Goal: Task Accomplishment & Management: Use online tool/utility

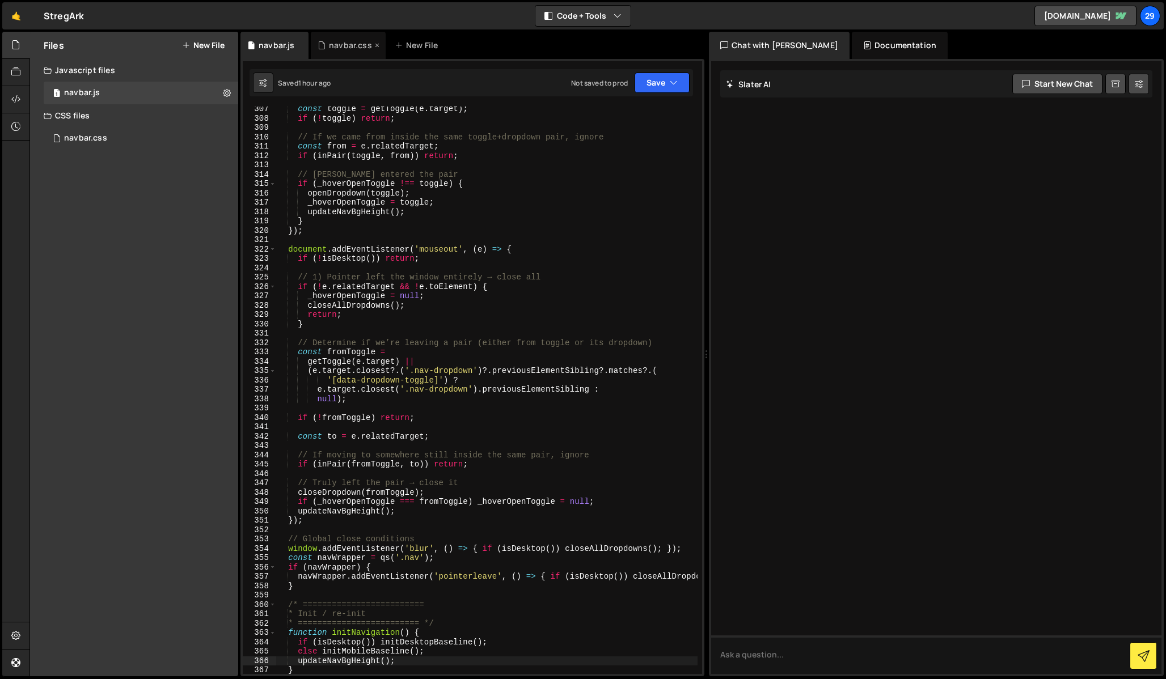
scroll to position [2866, 0]
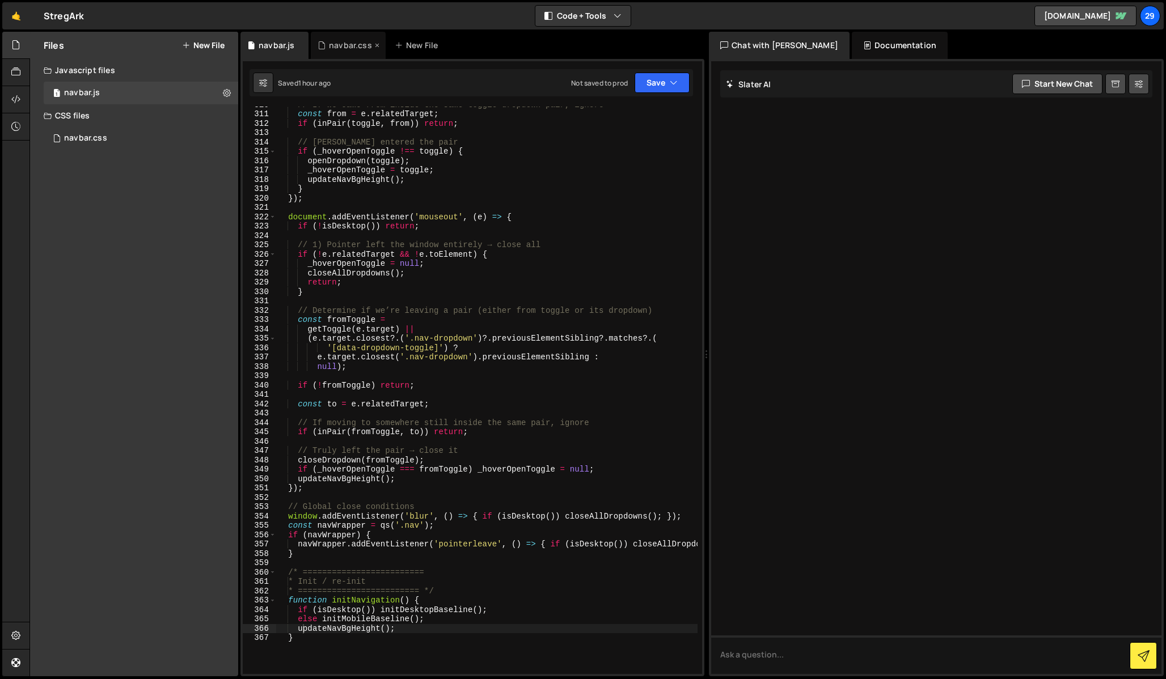
click at [342, 47] on div "navbar.css" at bounding box center [350, 45] width 43 height 11
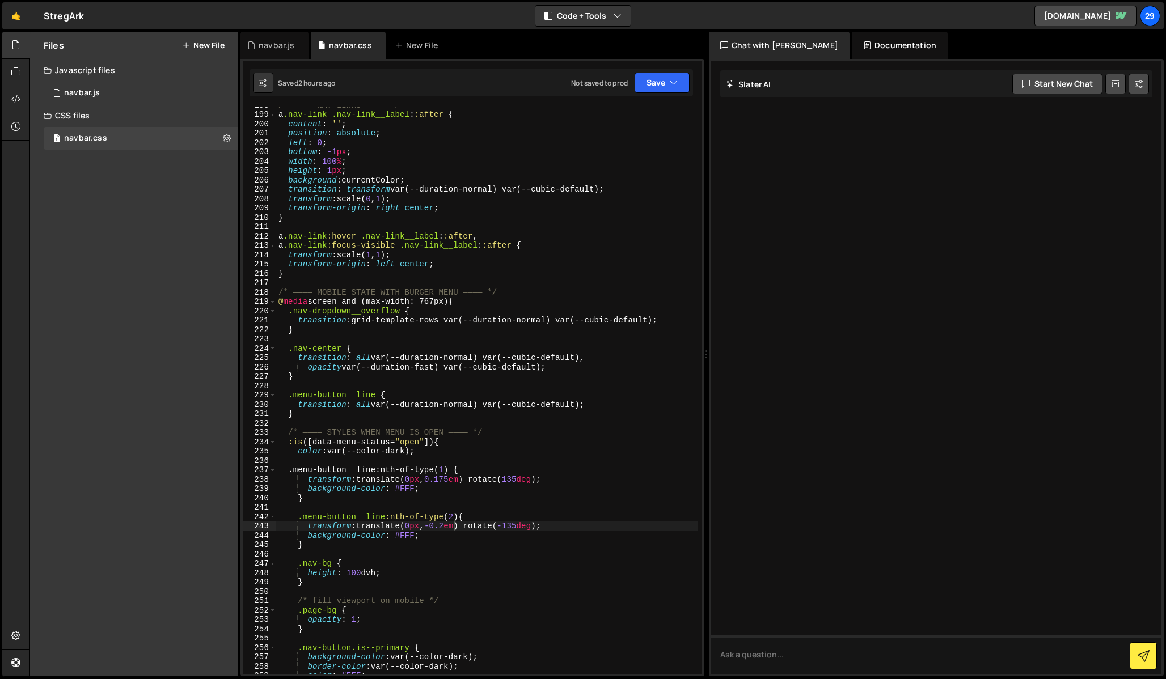
type textarea "transform: scale(1, 1);"
click at [373, 250] on div "/* ———— NAV LINKS ———— */ a .nav-link .nav-link__label : :after { content : ' '…" at bounding box center [486, 393] width 421 height 586
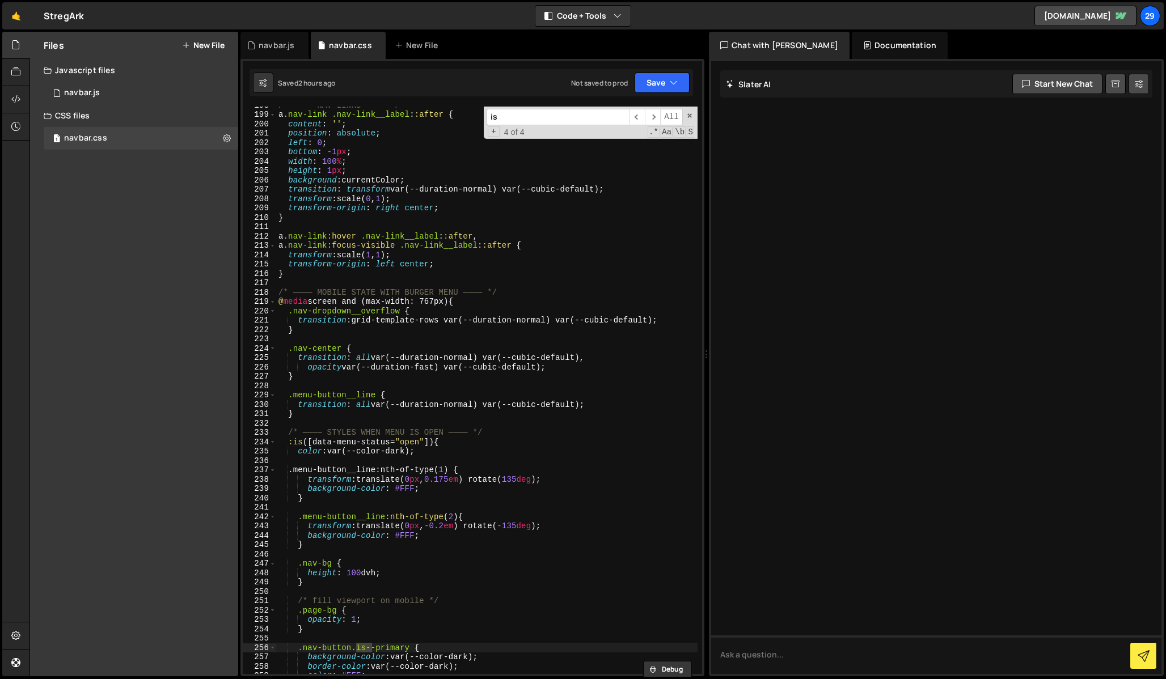
type input "i"
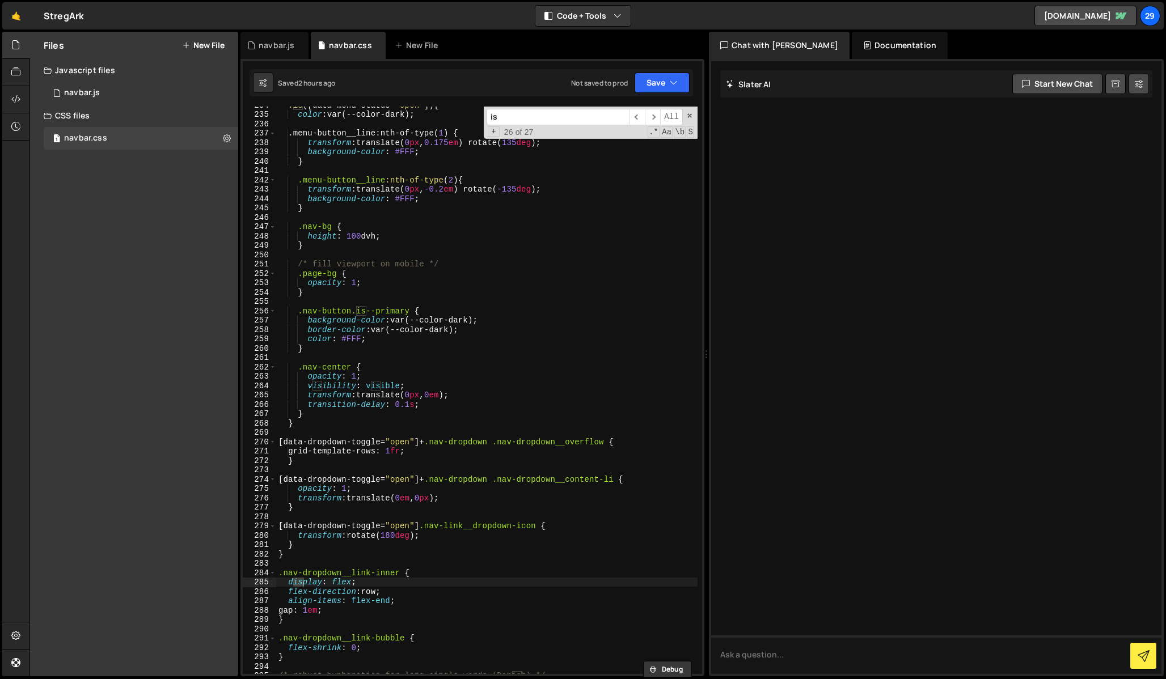
type input "i"
type textarea "}"
click at [365, 207] on div ":is ([ data-menu-status = " open " ]) { color : var(--color-dark) ; .menu-butto…" at bounding box center [486, 393] width 421 height 586
click at [544, 117] on input at bounding box center [558, 117] width 142 height 16
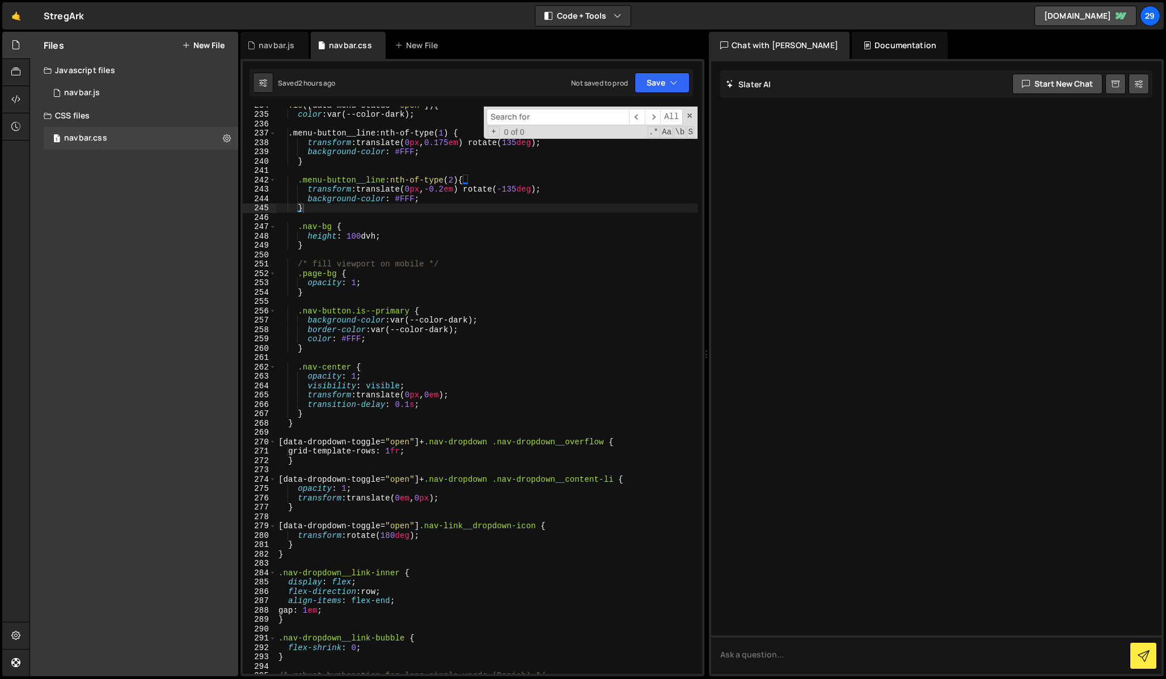
paste input "nav-button"
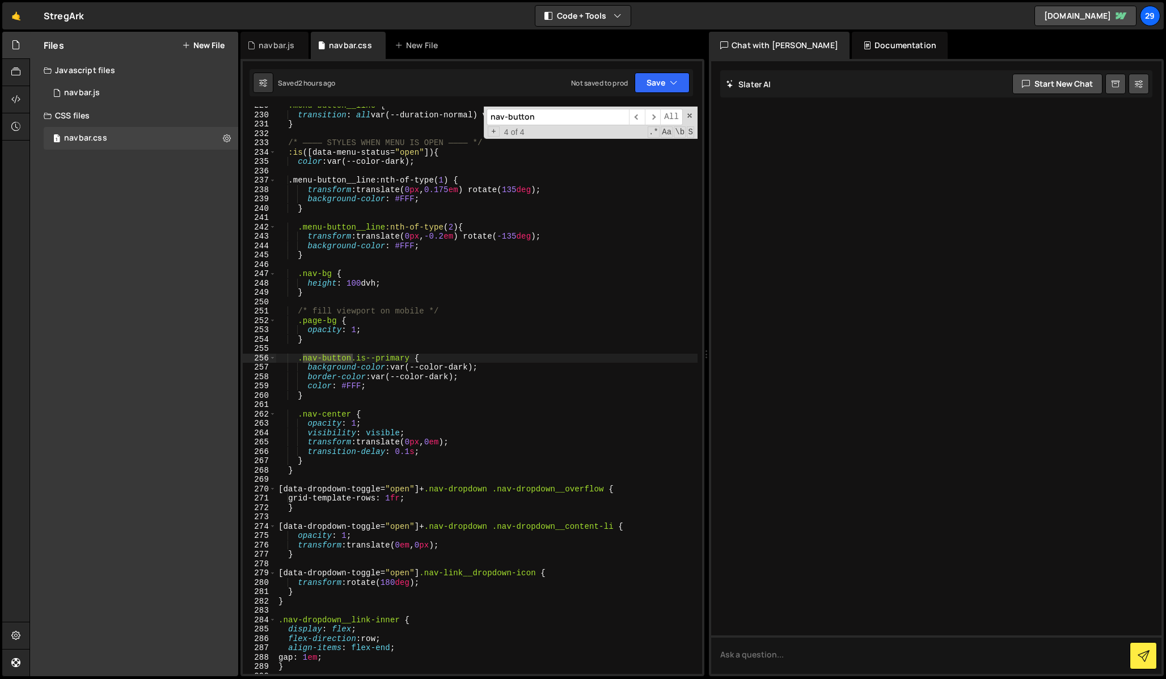
scroll to position [2328, 0]
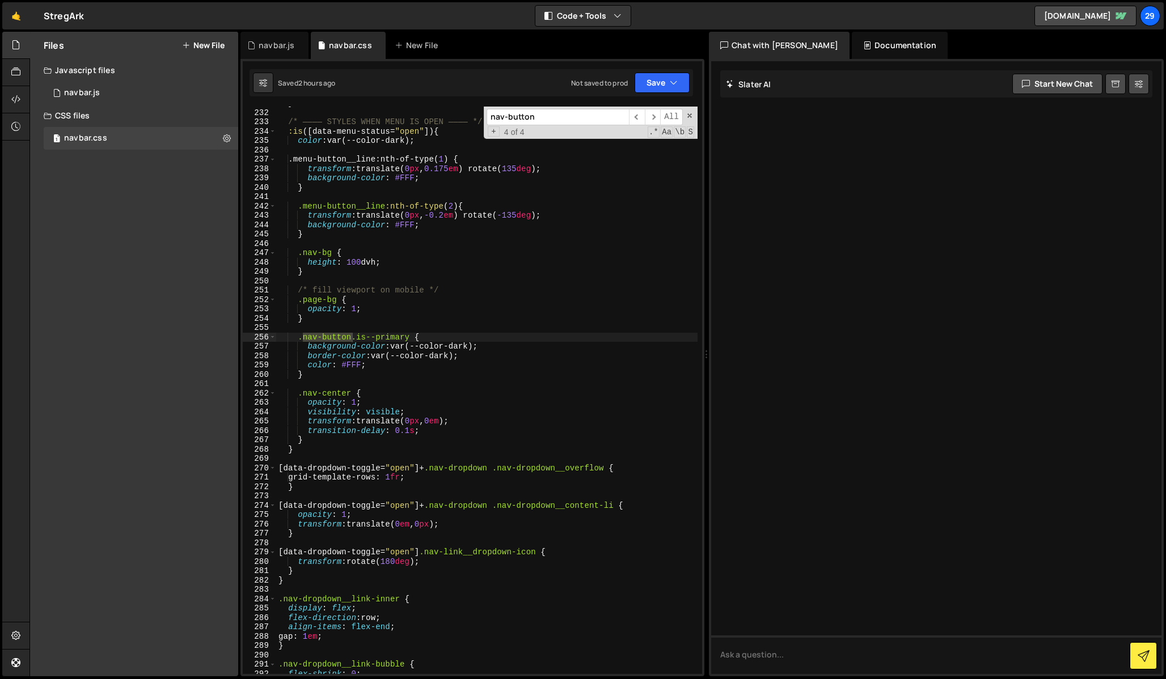
type input "nav-button"
click at [327, 373] on div "} /* ———— STYLES WHEN MENU IS OPEN ———— */ :is ([ data-menu-status = " open " ]…" at bounding box center [486, 392] width 421 height 586
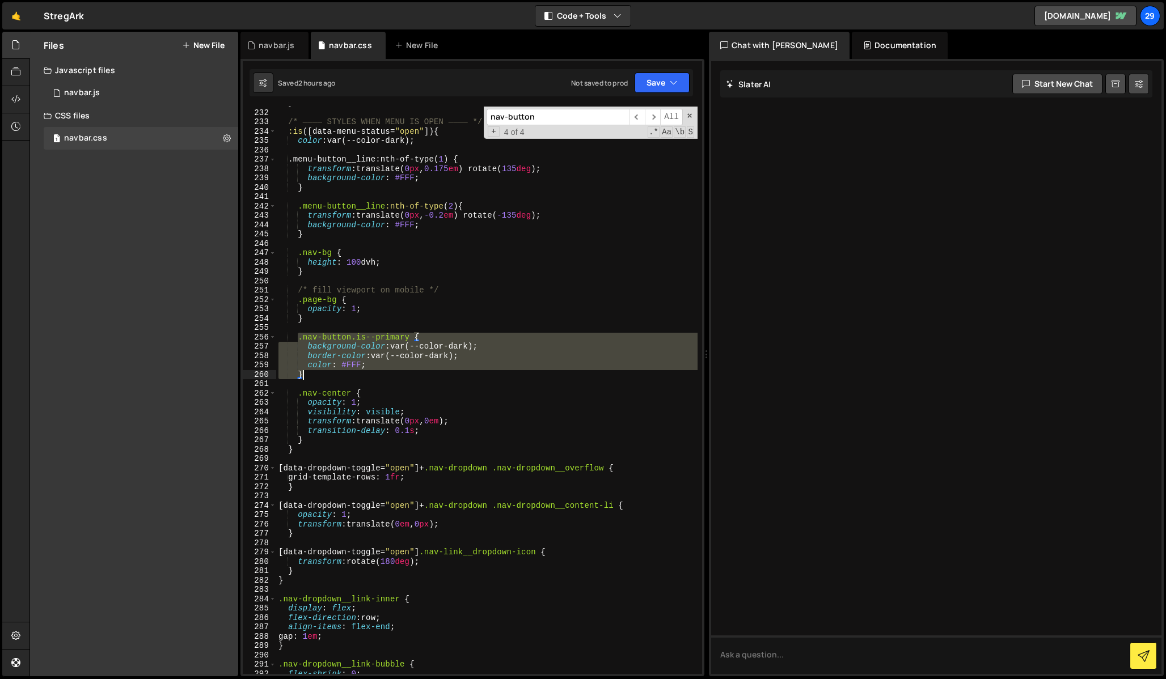
drag, startPoint x: 298, startPoint y: 334, endPoint x: 340, endPoint y: 379, distance: 61.4
click at [340, 379] on div "} /* ———— STYLES WHEN MENU IS OPEN ———— */ :is ([ data-menu-status = " open " ]…" at bounding box center [486, 392] width 421 height 586
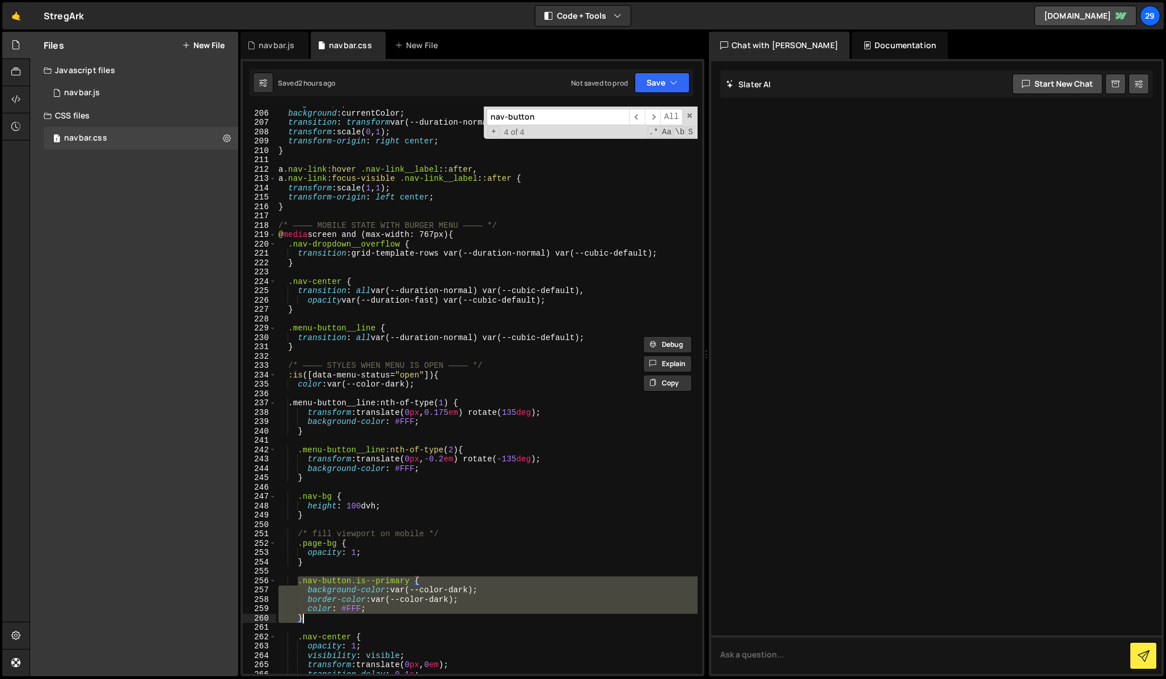
scroll to position [2085, 0]
click at [555, 113] on input "nav-button" at bounding box center [558, 117] width 142 height 16
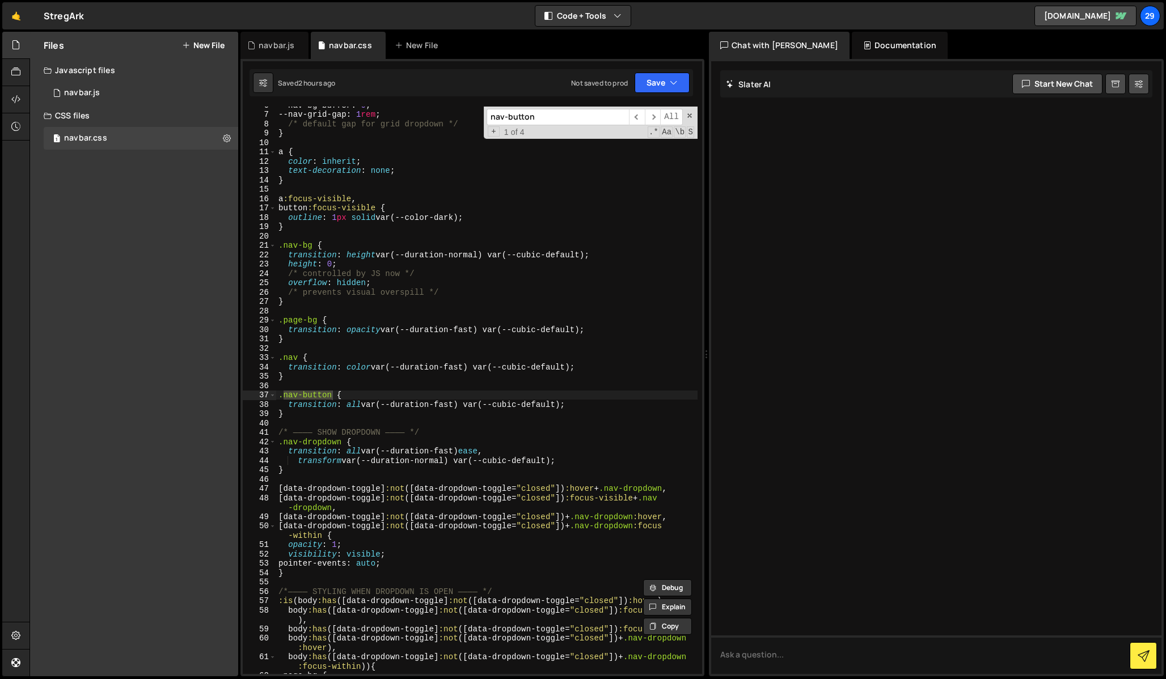
scroll to position [418, 0]
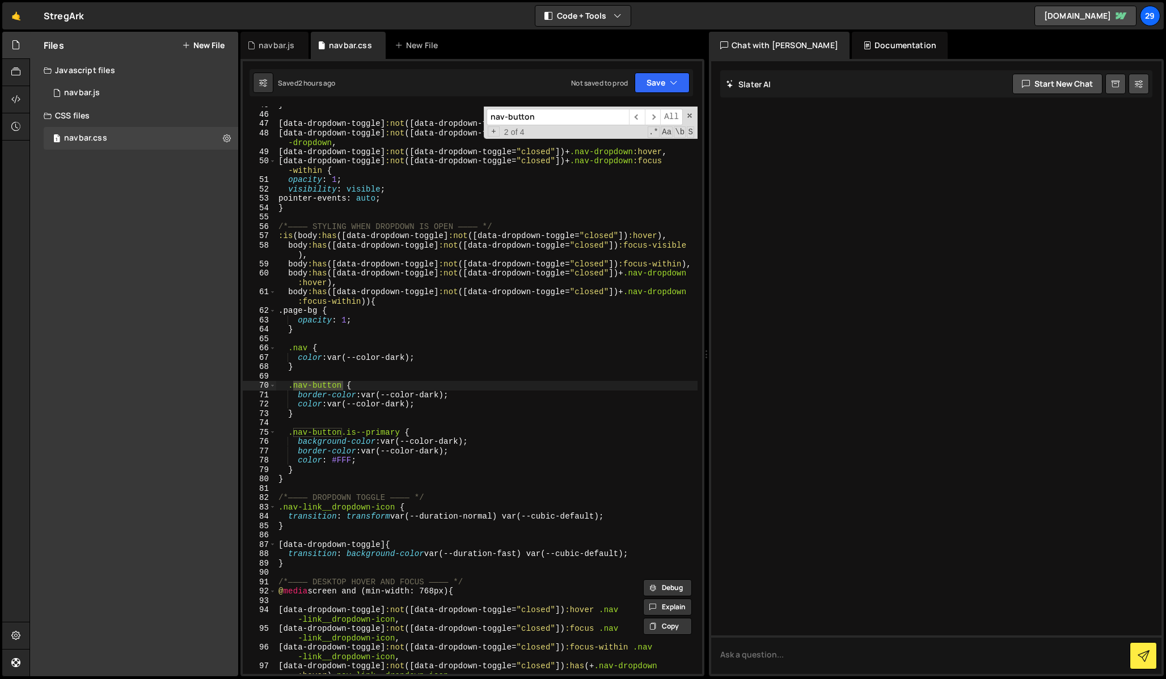
click at [328, 416] on div "} [ data-dropdown-toggle ] :not ([ data-dropdown-toggle = " closed " ]) :hover …" at bounding box center [486, 398] width 421 height 596
click at [356, 408] on div "} [ data-dropdown-toggle ] :not ([ data-dropdown-toggle = " closed " ]) :hover …" at bounding box center [486, 398] width 421 height 596
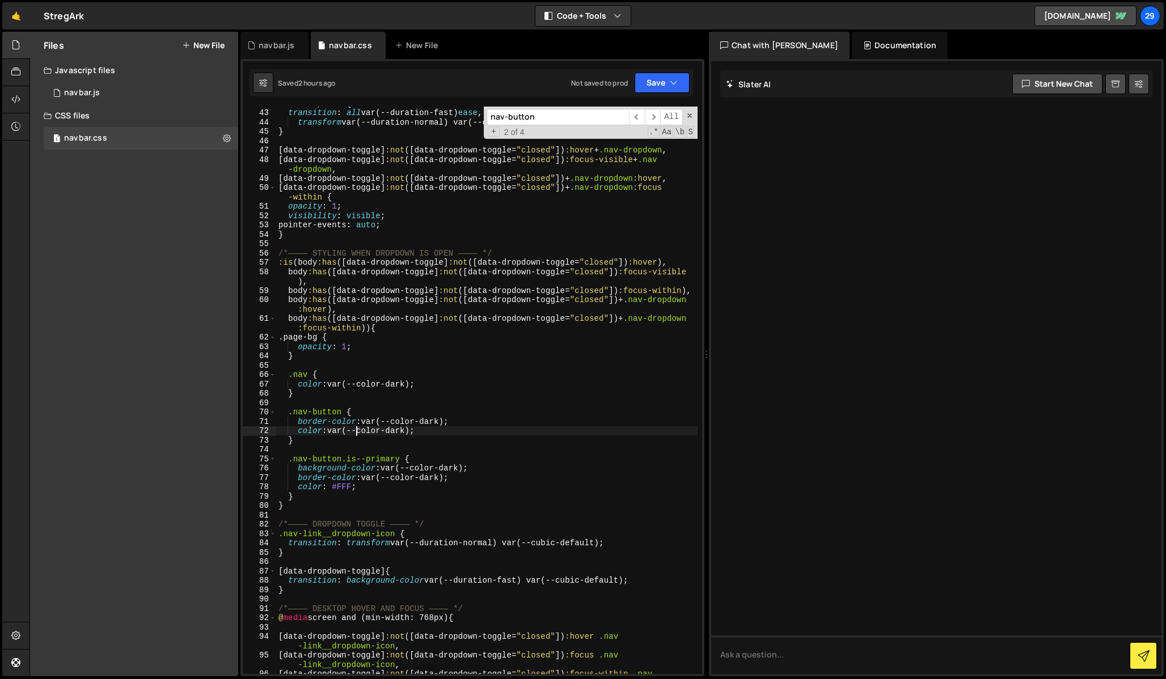
scroll to position [399, 0]
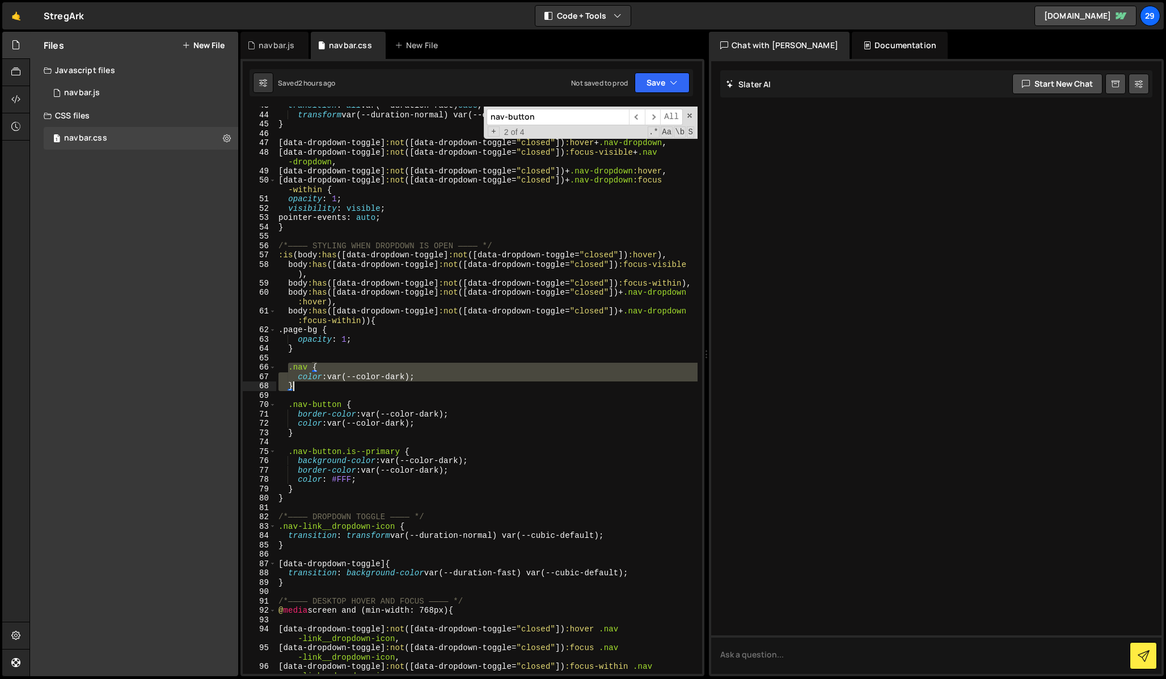
drag, startPoint x: 287, startPoint y: 366, endPoint x: 310, endPoint y: 388, distance: 32.1
click at [310, 388] on div "transition : all var(--duration-fast) ease , transform var(--duration-normal) v…" at bounding box center [486, 399] width 421 height 596
type textarea "color: var(--color-dark); }"
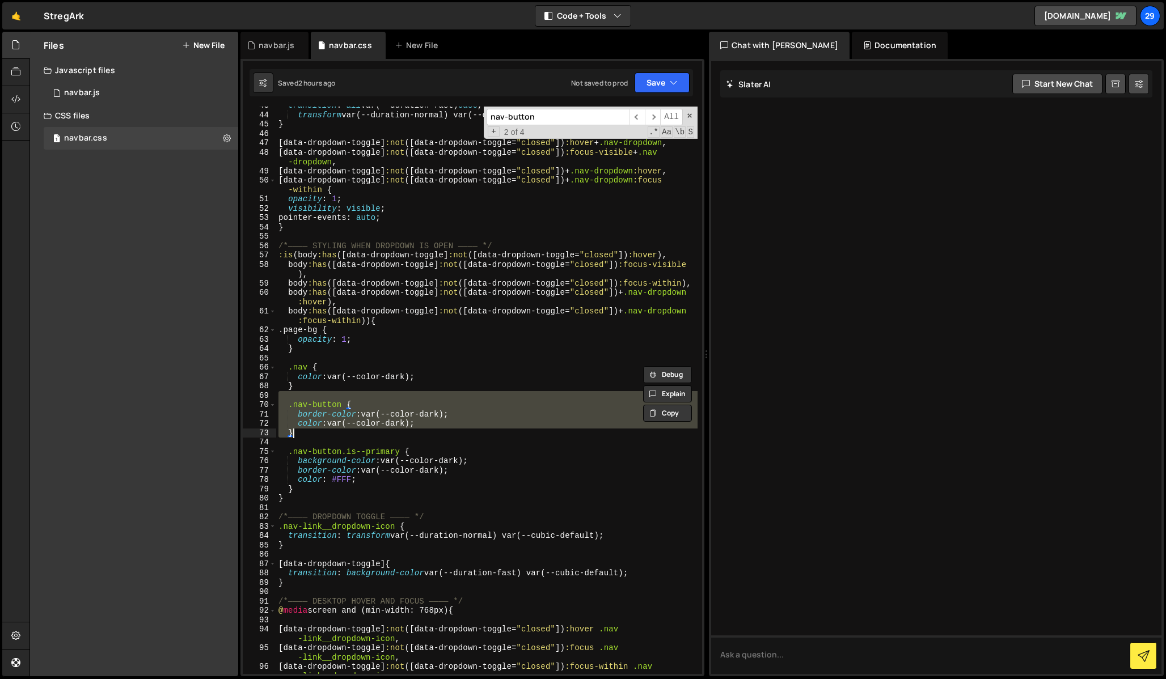
drag, startPoint x: 286, startPoint y: 400, endPoint x: 316, endPoint y: 437, distance: 47.6
click at [316, 437] on div "transition : all var(--duration-fast) ease , transform var(--duration-normal) v…" at bounding box center [486, 399] width 421 height 596
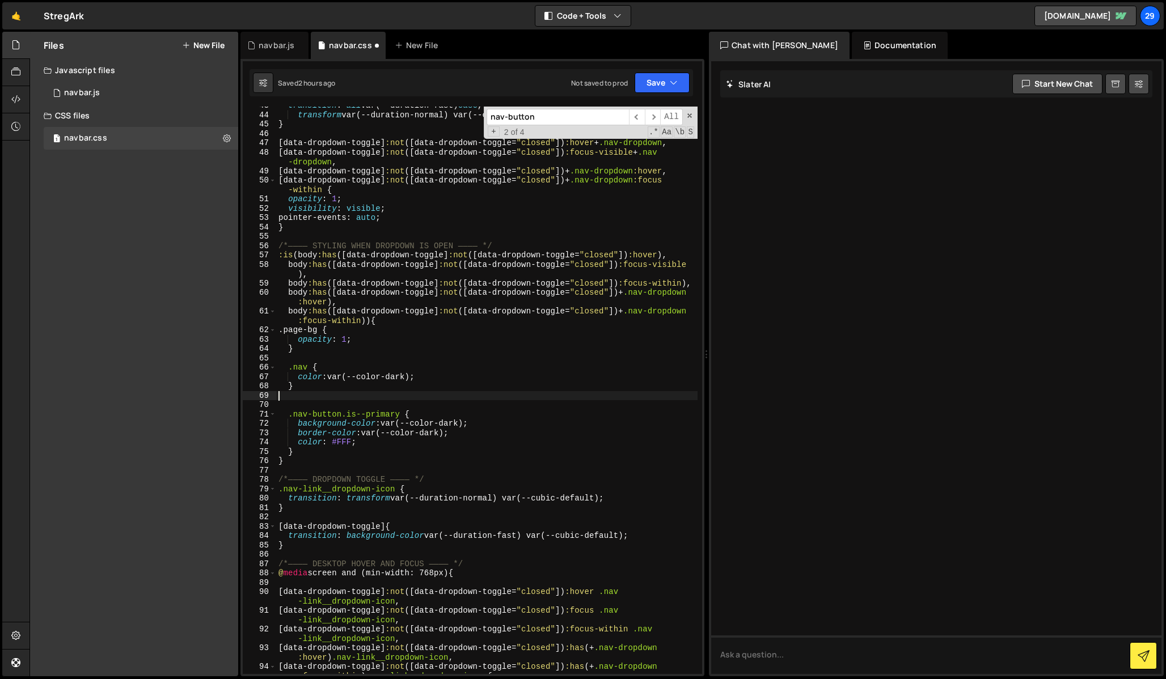
type textarea "}"
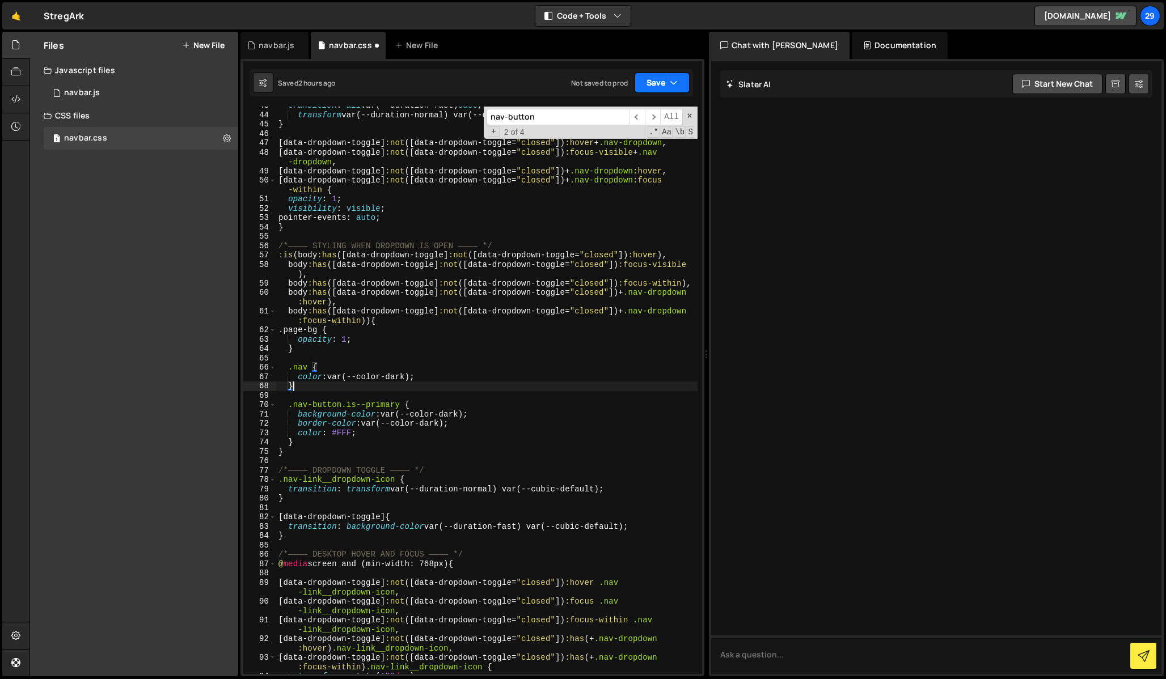
click at [654, 78] on button "Save" at bounding box center [662, 83] width 55 height 20
click at [612, 113] on div "Save to Staging S" at bounding box center [624, 110] width 118 height 11
click at [384, 393] on div "transition : all var(--duration-fast) ease , transform var(--duration-normal) v…" at bounding box center [486, 394] width 421 height 586
type textarea "}"
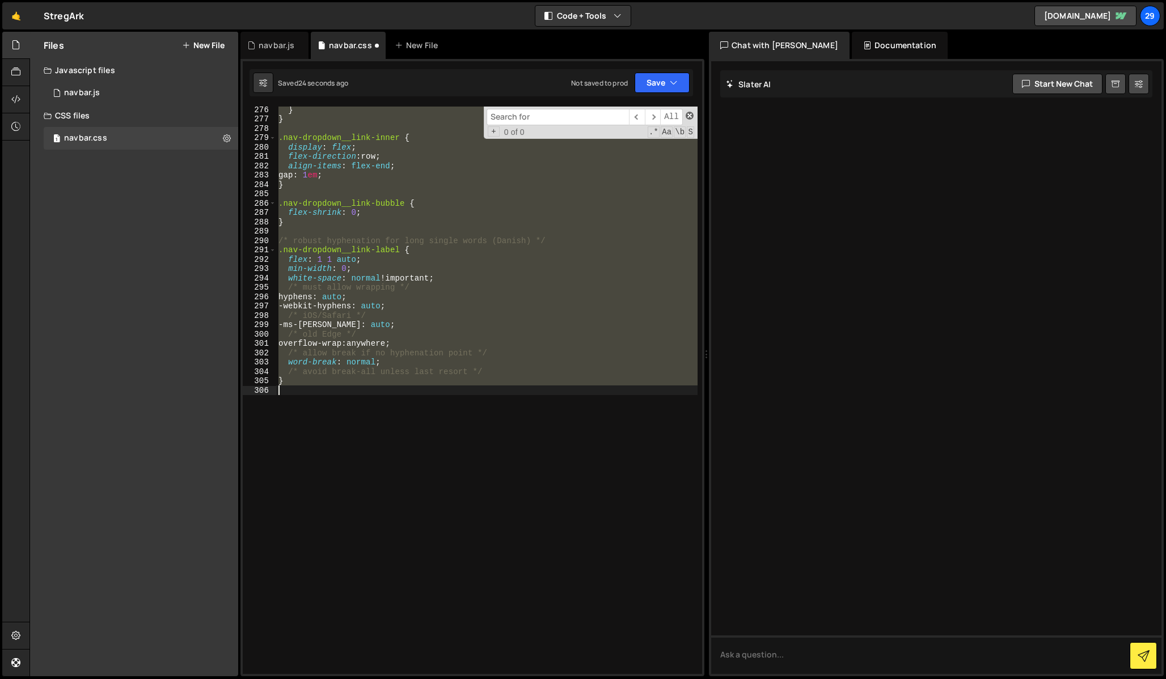
click at [690, 114] on div "Debug Explain Copy navbar.js navbar.css New File Saved 24 seconds ago Not saved…" at bounding box center [472, 354] width 464 height 645
click at [687, 114] on span at bounding box center [690, 116] width 8 height 8
click at [449, 444] on div "} } .nav-dropdown__link-inner { display : flex ; flex-direction : row ; align-i…" at bounding box center [486, 391] width 421 height 568
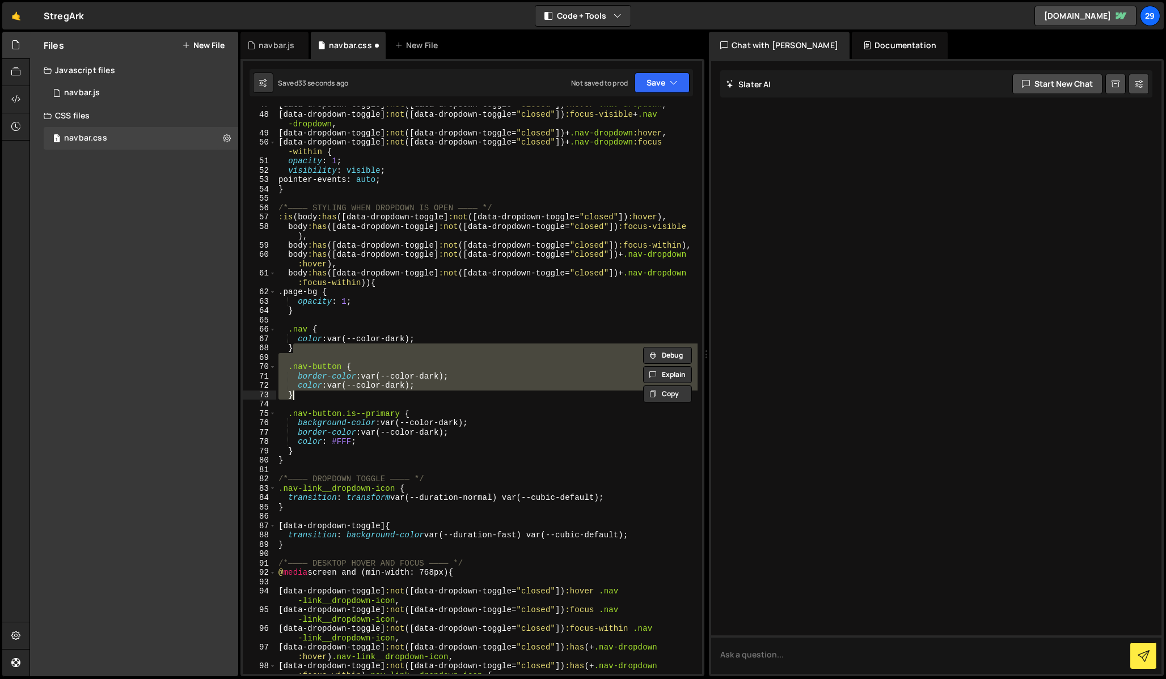
scroll to position [437, 0]
click at [341, 381] on div "[ data-dropdown-toggle ] :not ([ data-dropdown-toggle = " closed " ]) :hover + …" at bounding box center [486, 391] width 421 height 568
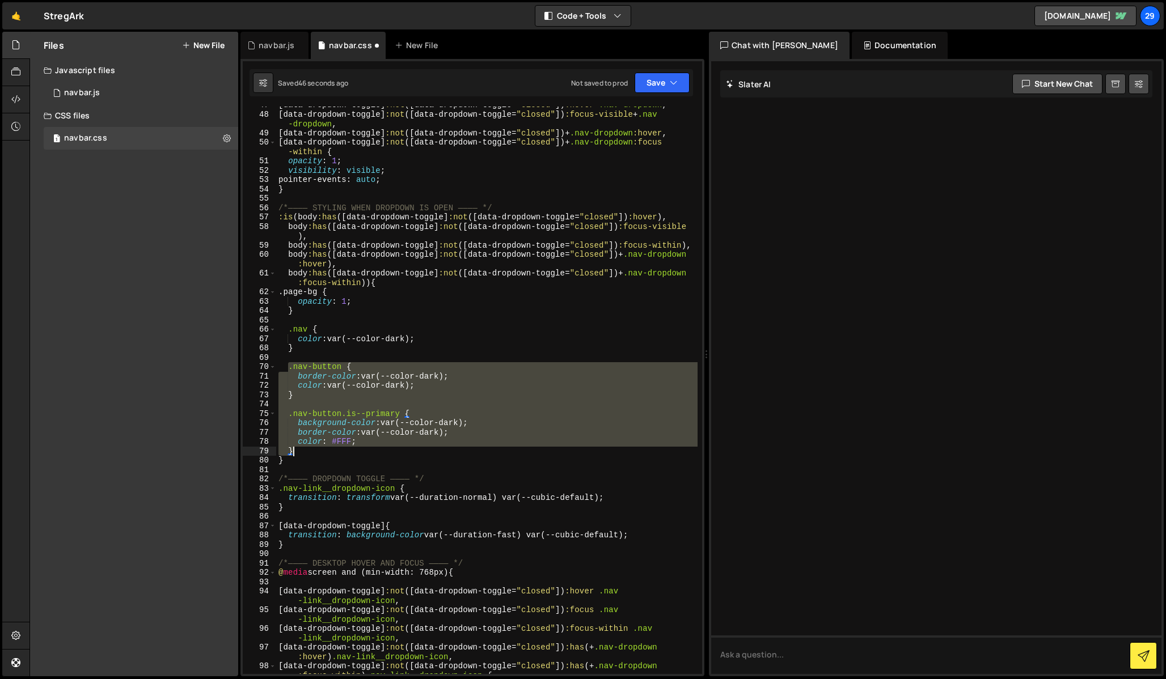
drag, startPoint x: 288, startPoint y: 366, endPoint x: 320, endPoint y: 450, distance: 89.9
click at [320, 450] on div "[ data-dropdown-toggle ] :not ([ data-dropdown-toggle = " closed " ]) :hover + …" at bounding box center [486, 398] width 421 height 596
type textarea "color: #FFF; }"
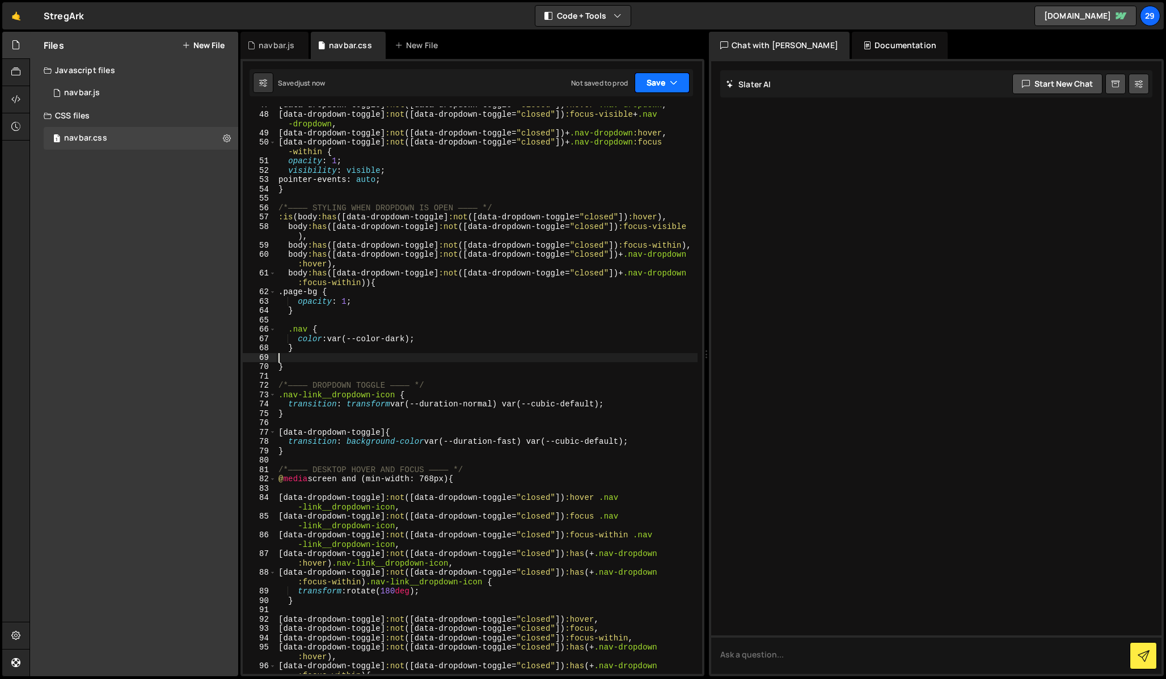
click at [660, 79] on button "Save" at bounding box center [662, 83] width 55 height 20
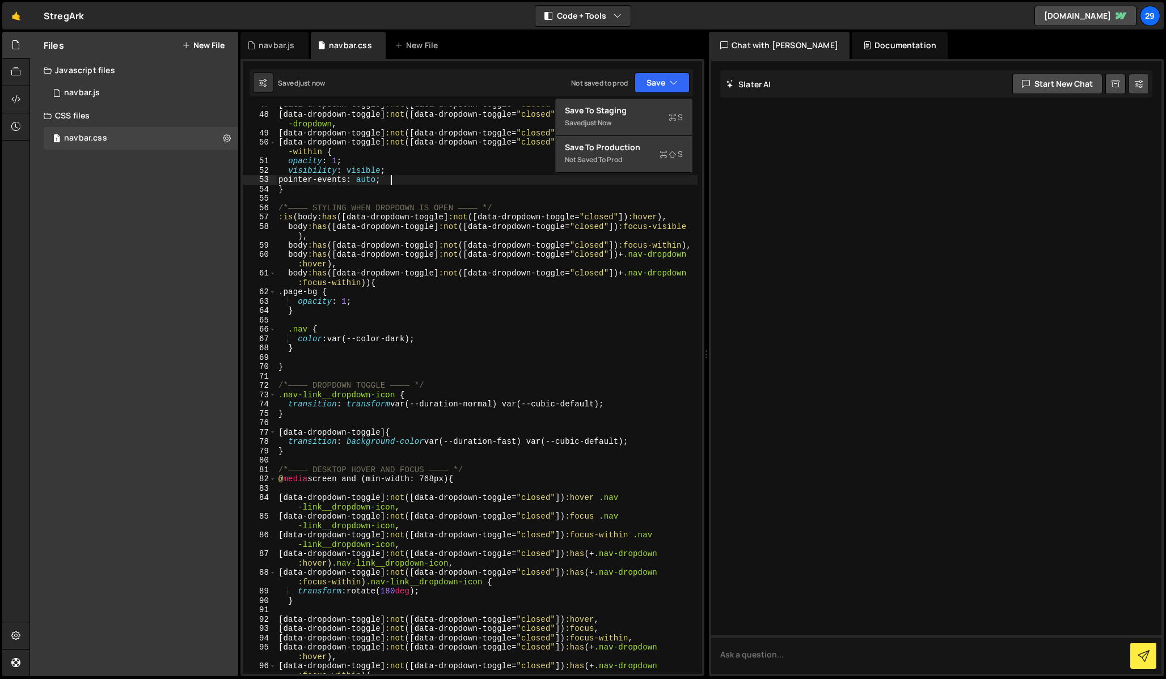
click at [456, 184] on div "[ data-dropdown-toggle ] :not ([ data-dropdown-toggle = " closed " ]) :hover + …" at bounding box center [486, 398] width 421 height 596
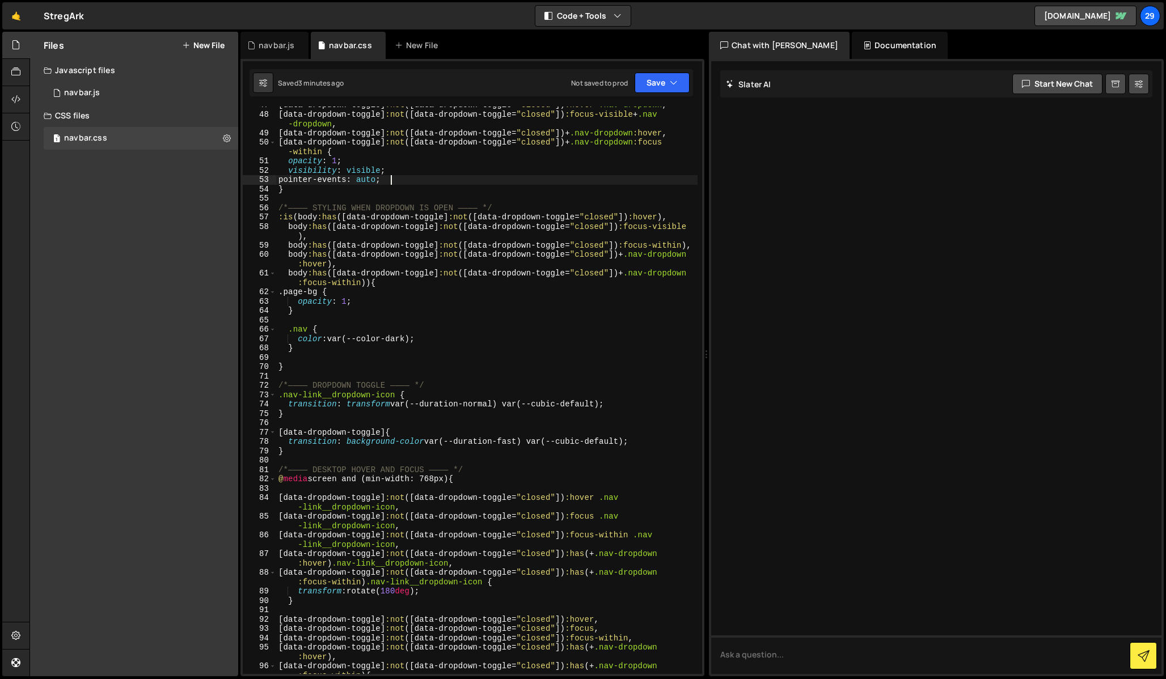
scroll to position [2697, 0]
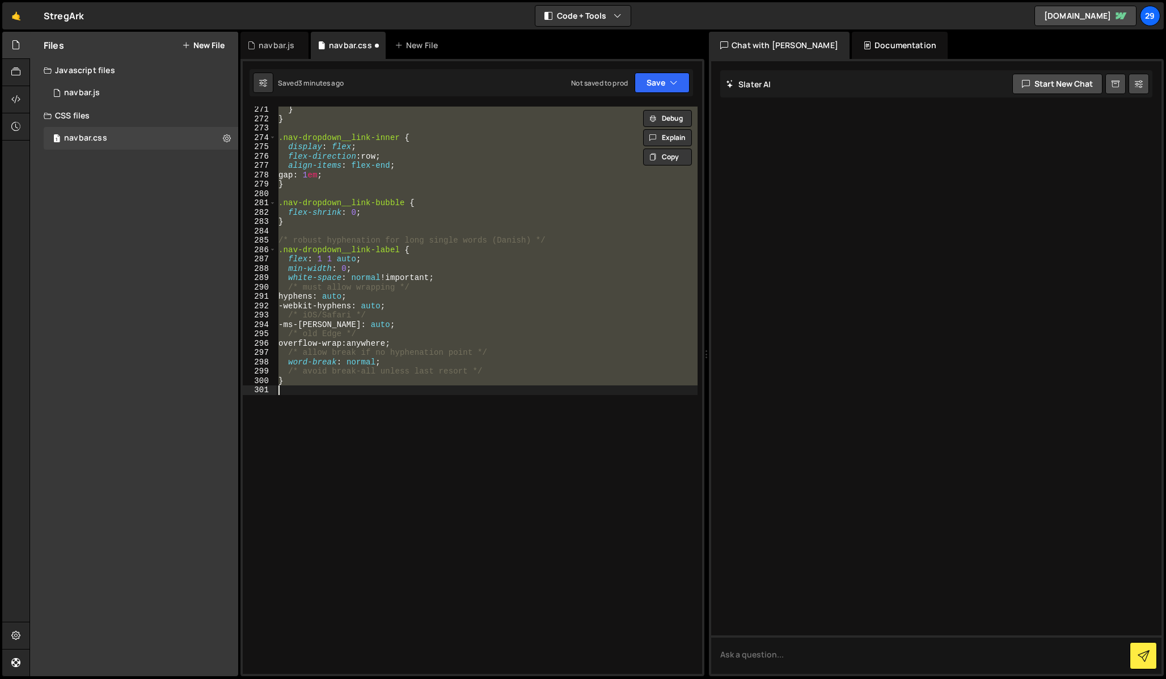
click at [387, 265] on div "} } .nav-dropdown__link-inner { display : flex ; flex-direction : row ; align-i…" at bounding box center [486, 398] width 421 height 586
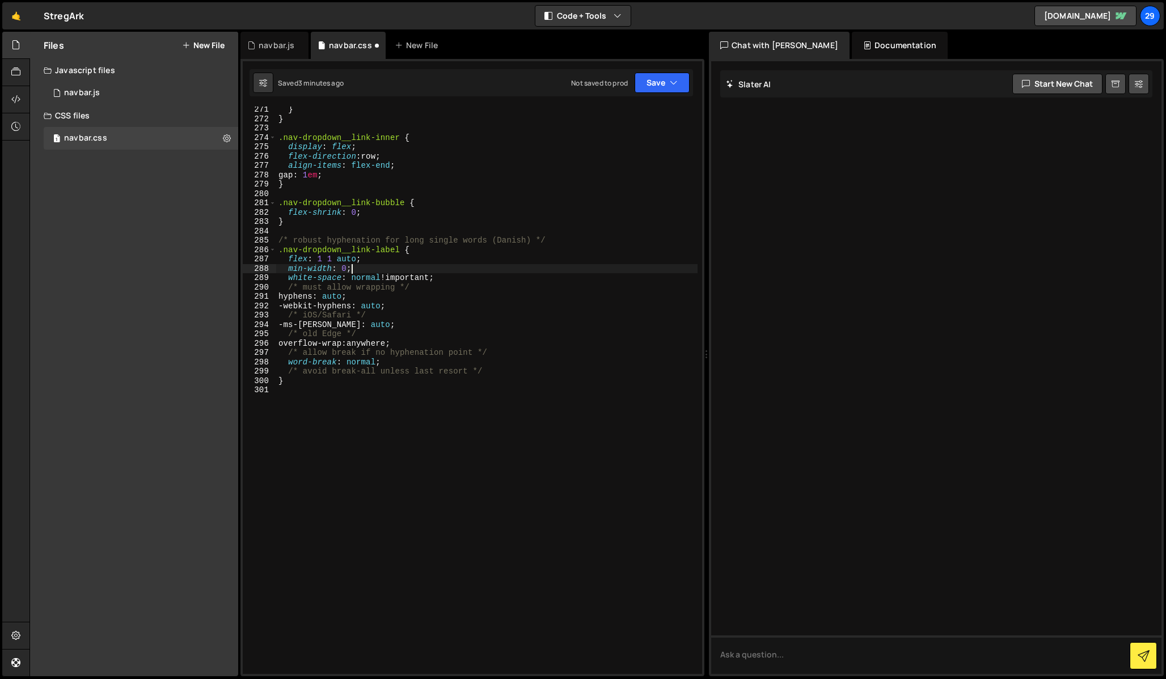
type textarea "color: #FFF; }"
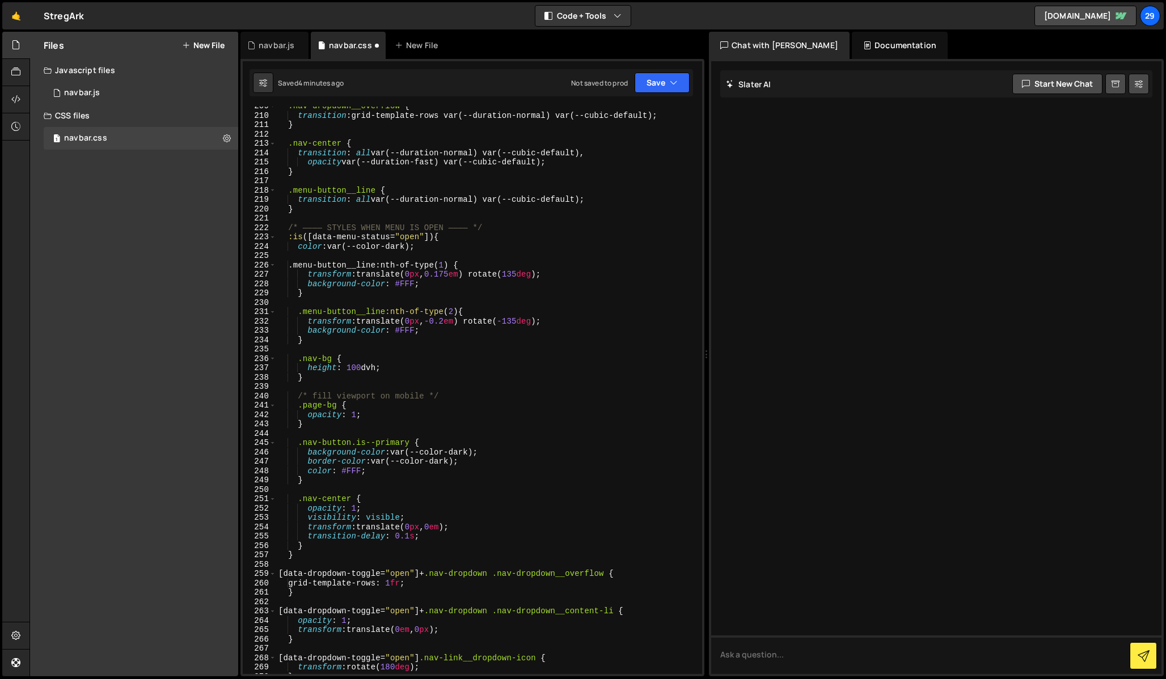
scroll to position [2128, 0]
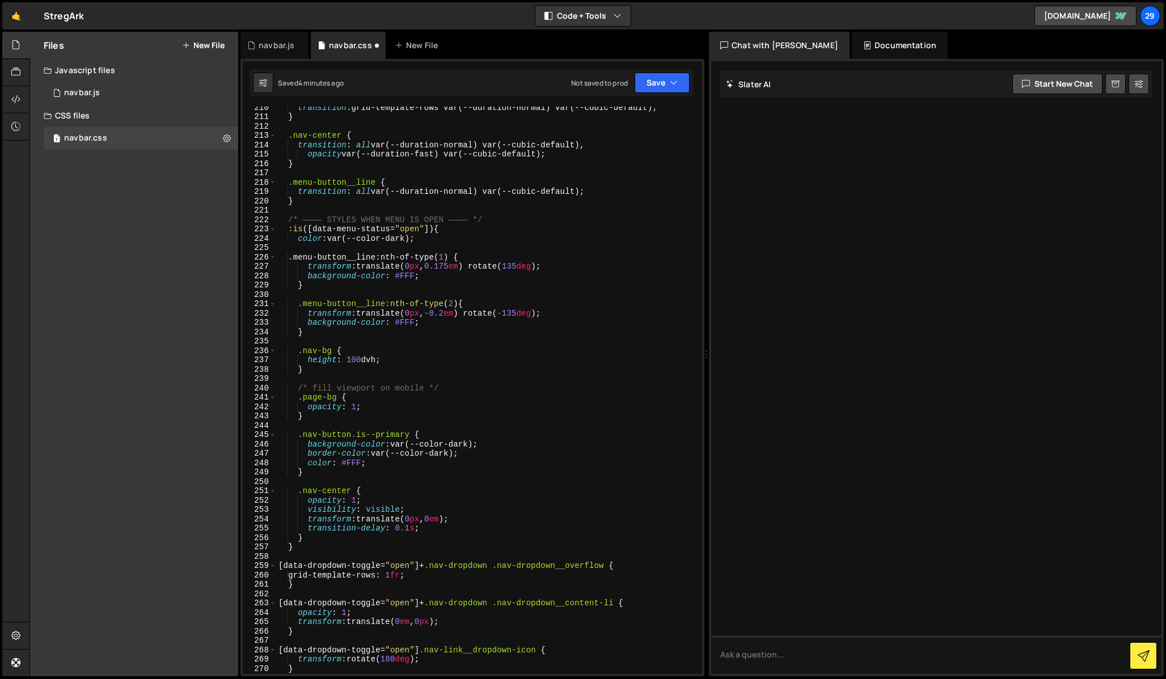
click at [316, 416] on div "transition : grid-template-rows var(--duration-normal) var(--cubic-default) ; }…" at bounding box center [486, 396] width 421 height 586
type textarea "}"
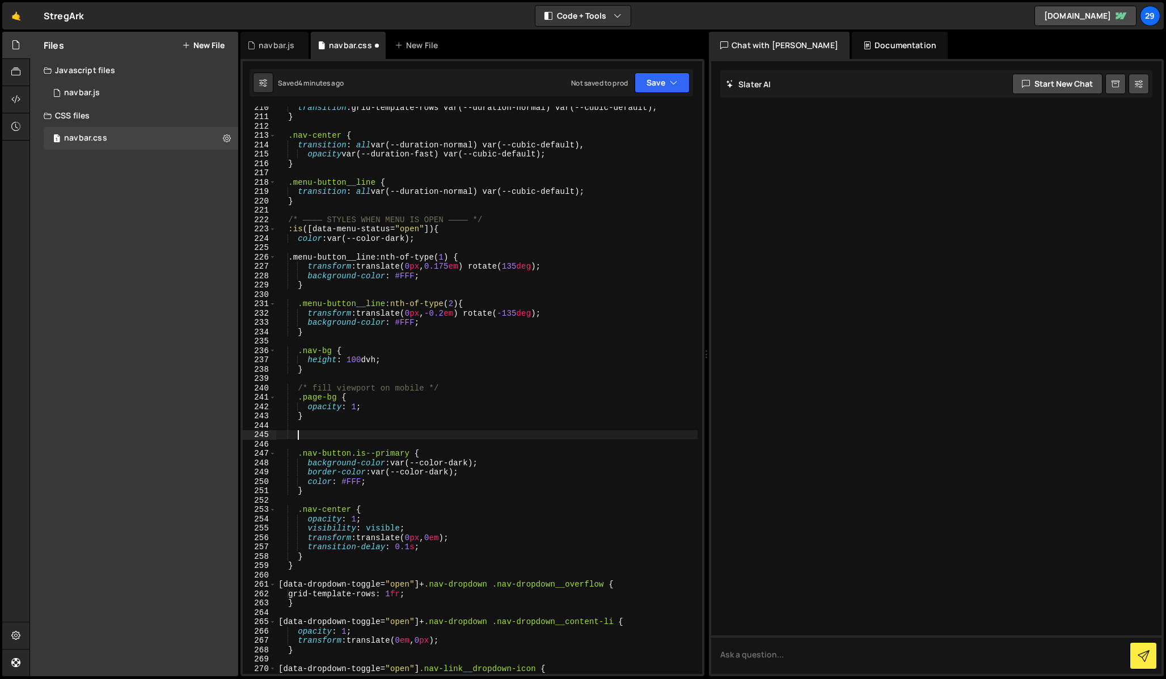
paste textarea "}"
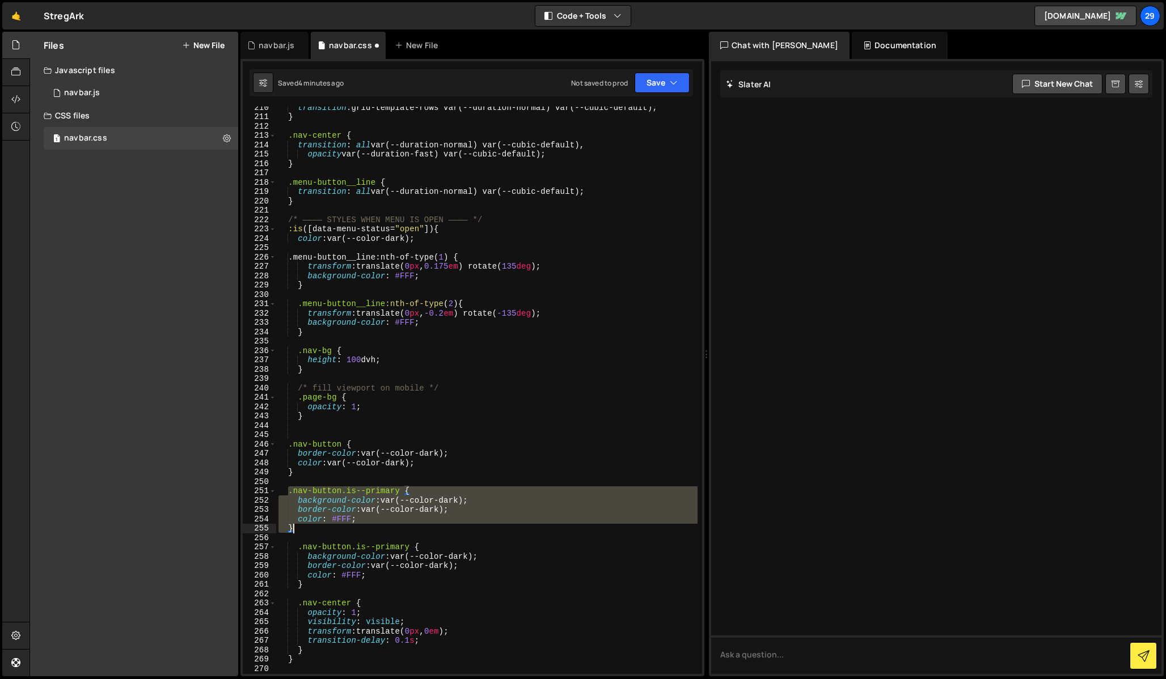
drag, startPoint x: 288, startPoint y: 488, endPoint x: 319, endPoint y: 531, distance: 53.2
click at [319, 531] on div "transition : grid-template-rows var(--duration-normal) var(--cubic-default) ; }…" at bounding box center [486, 396] width 421 height 586
type textarea "color: #FFF; }"
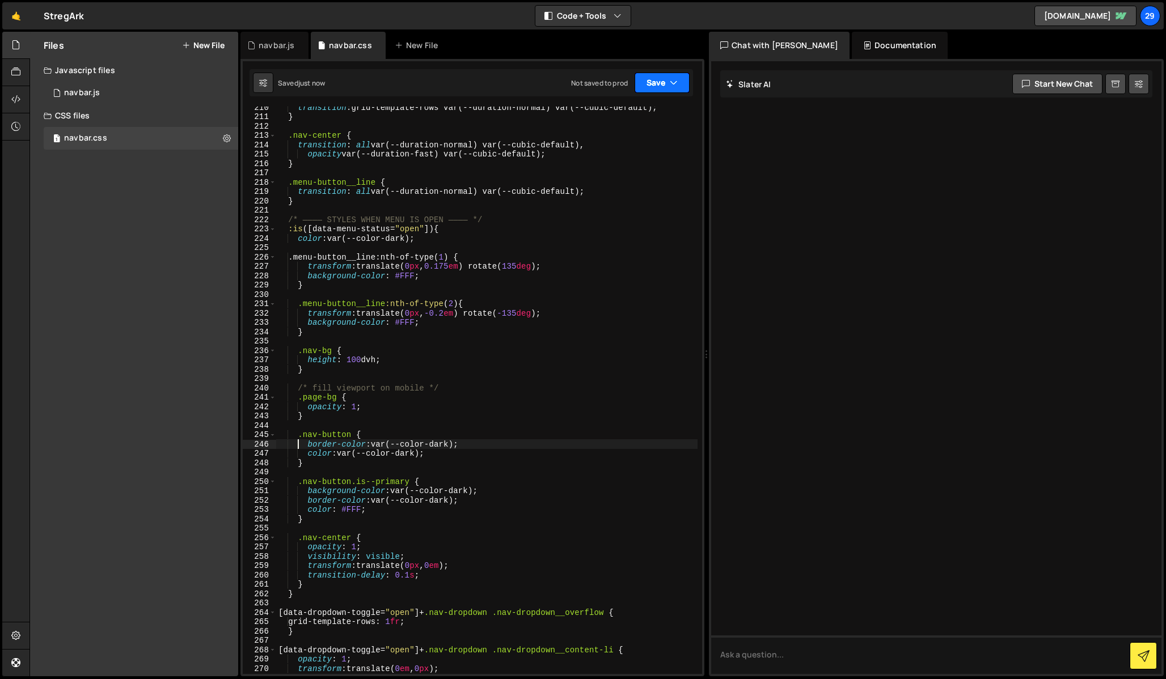
type textarea "border-color: var(--color-dark);"
click at [671, 77] on icon "button" at bounding box center [674, 82] width 8 height 11
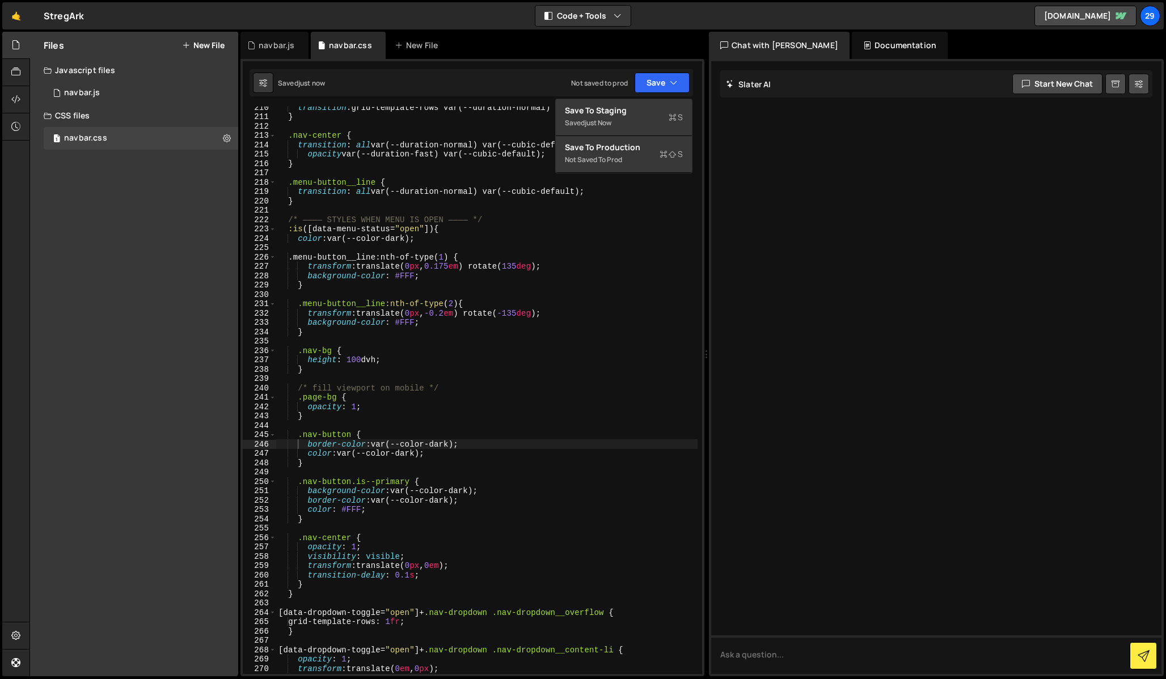
click at [547, 172] on div "transition : grid-template-rows var(--duration-normal) var(--cubic-default) ; }…" at bounding box center [486, 396] width 421 height 586
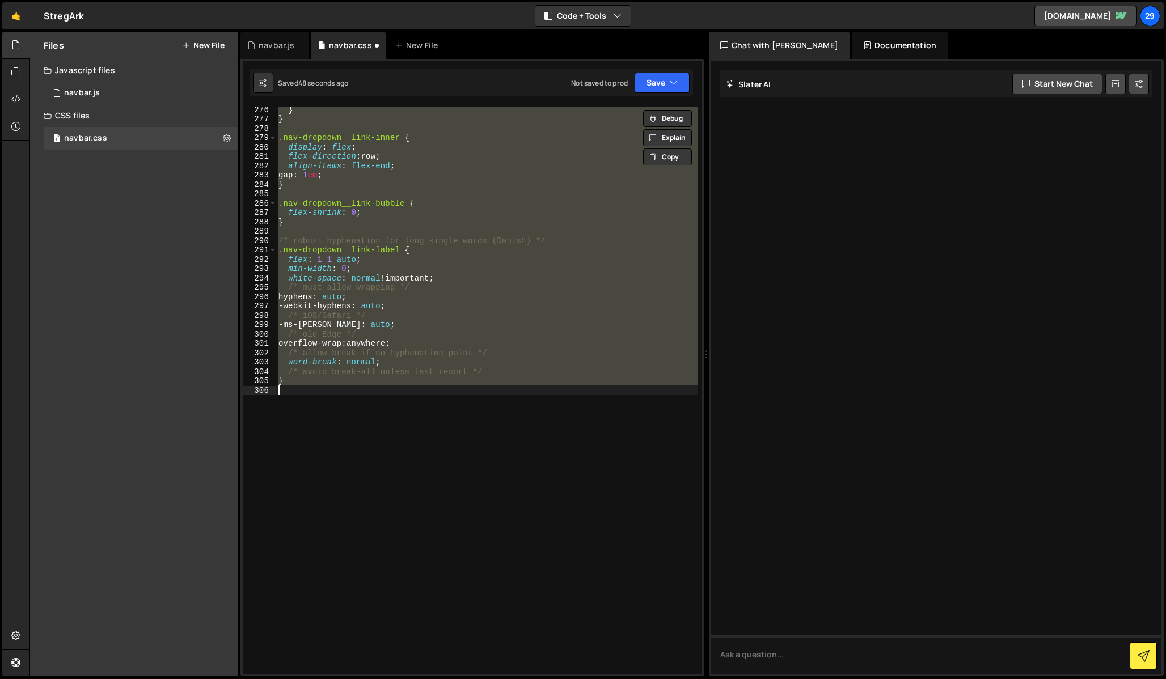
scroll to position [2177, 0]
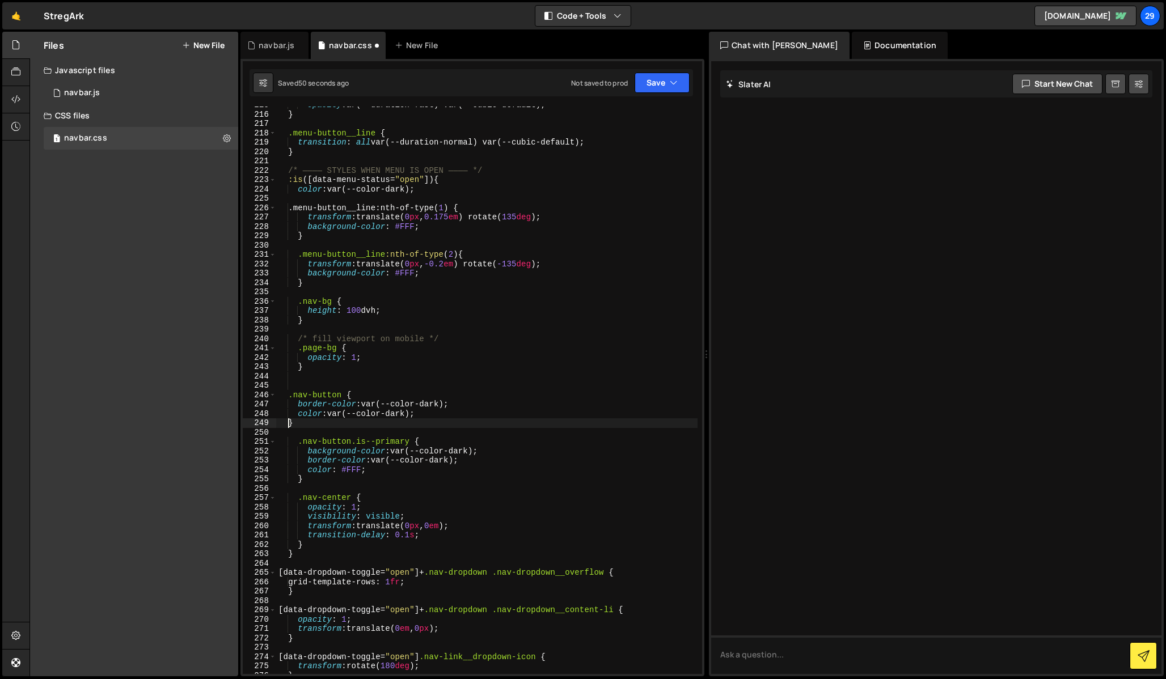
type textarea "color: #FFF; }"
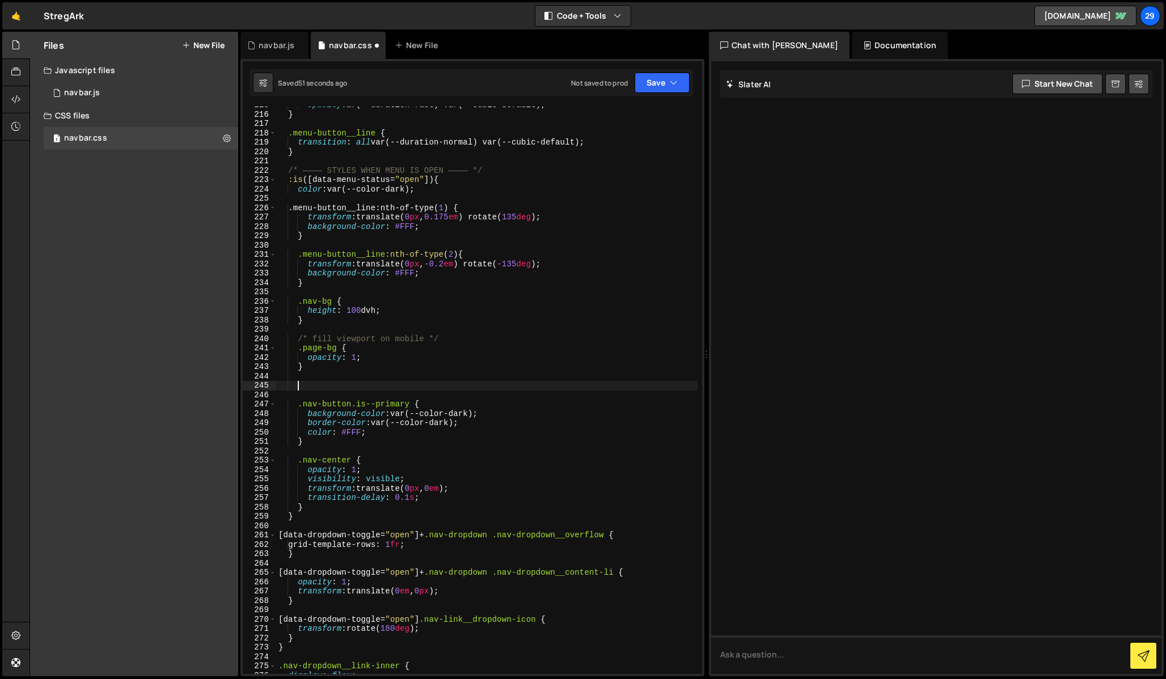
type textarea "}"
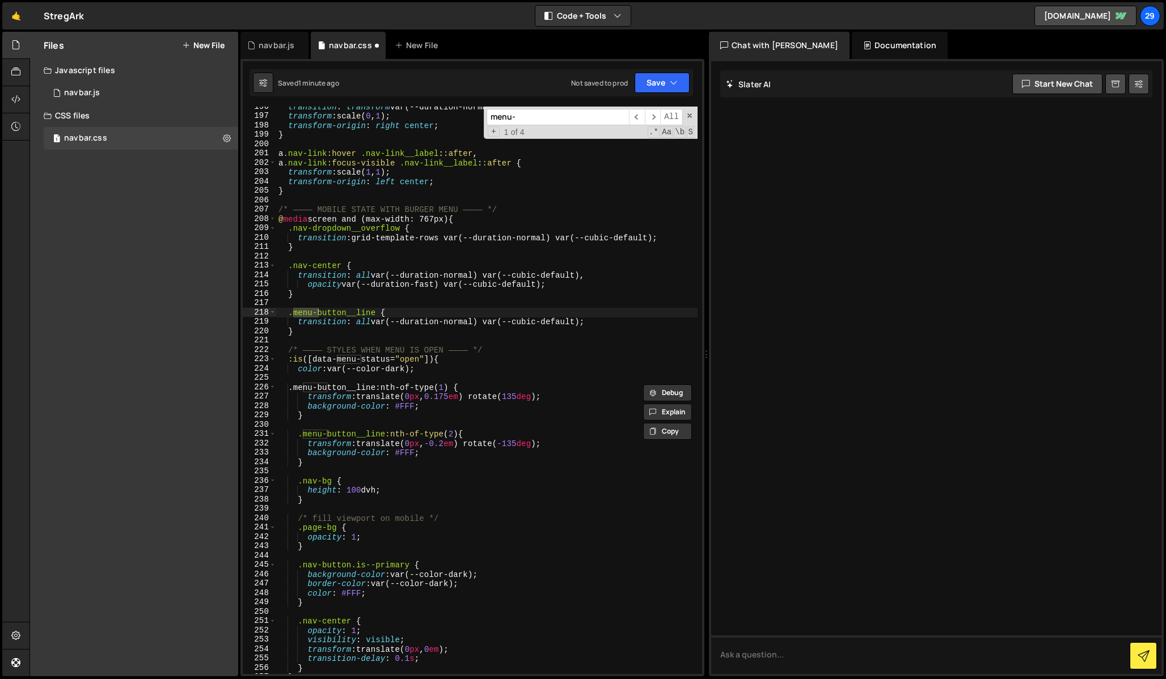
scroll to position [2000, 0]
type input "menu-"
type textarea "color: var(--color-dark);"
click at [423, 364] on div "transition : transform var(--duration-normal) var(--cubic-default) ; transform …" at bounding box center [486, 393] width 421 height 586
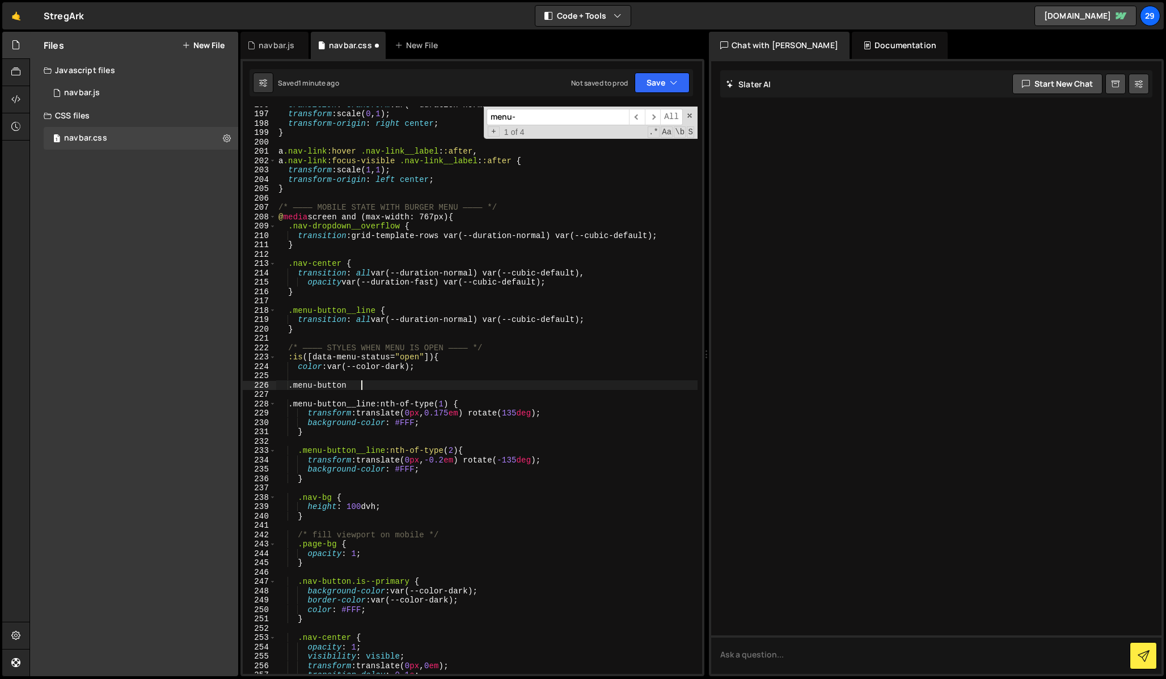
type textarea ".menu-button {}"
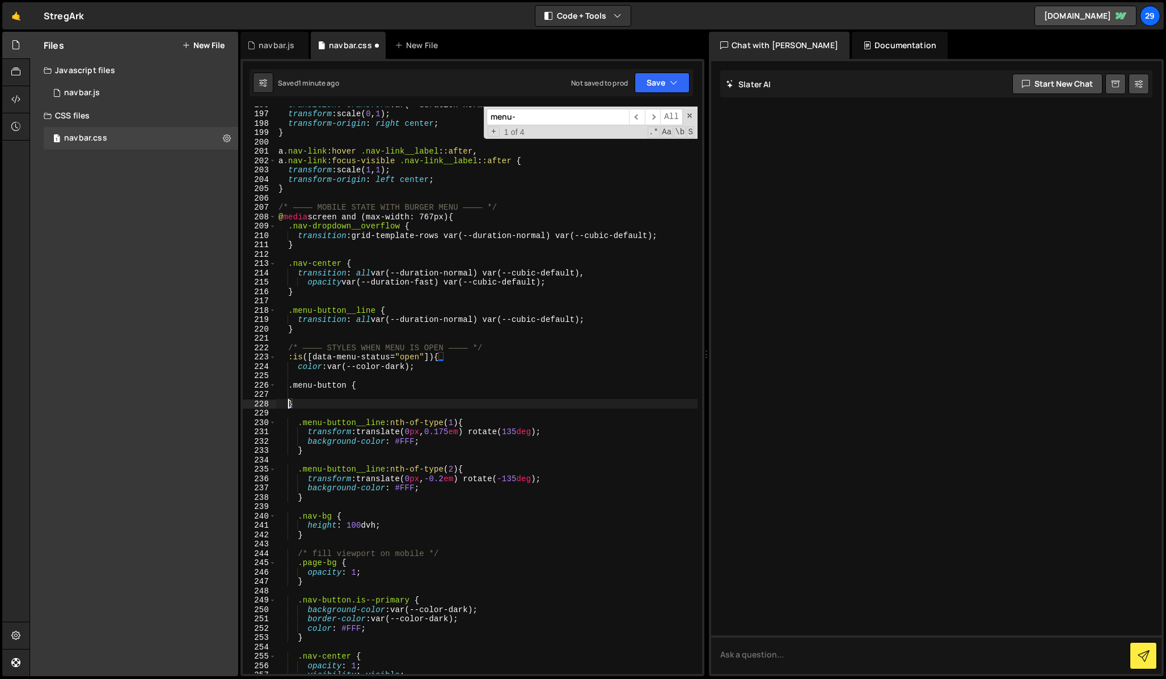
type textarea "}"
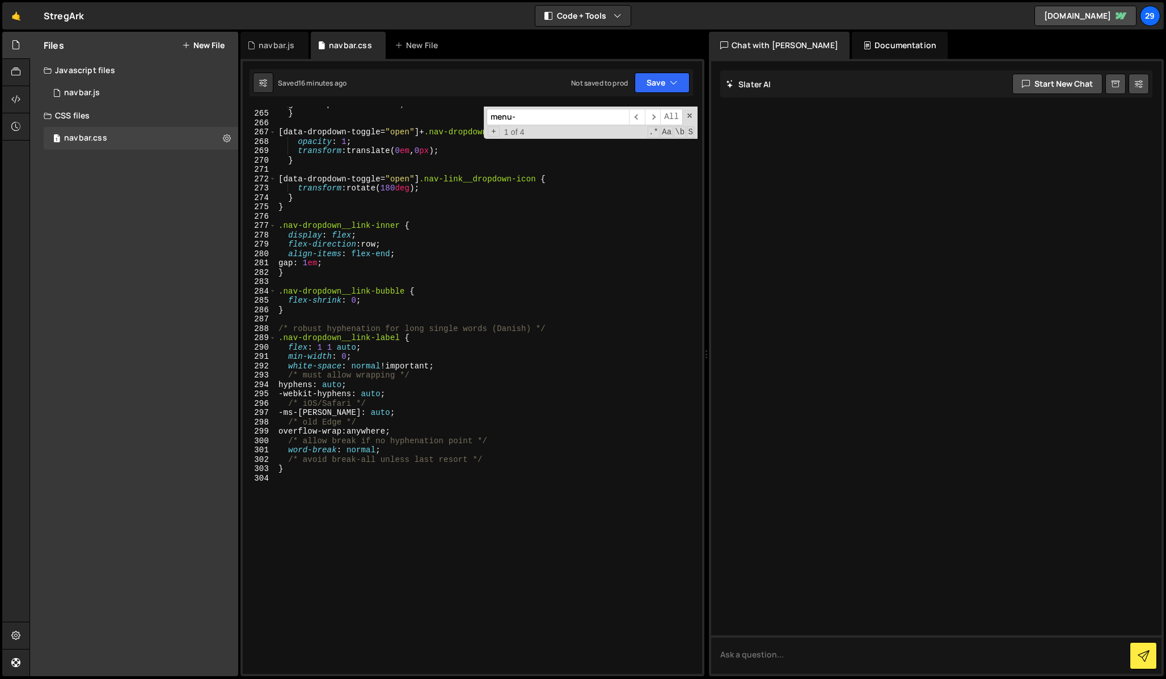
scroll to position [2628, 0]
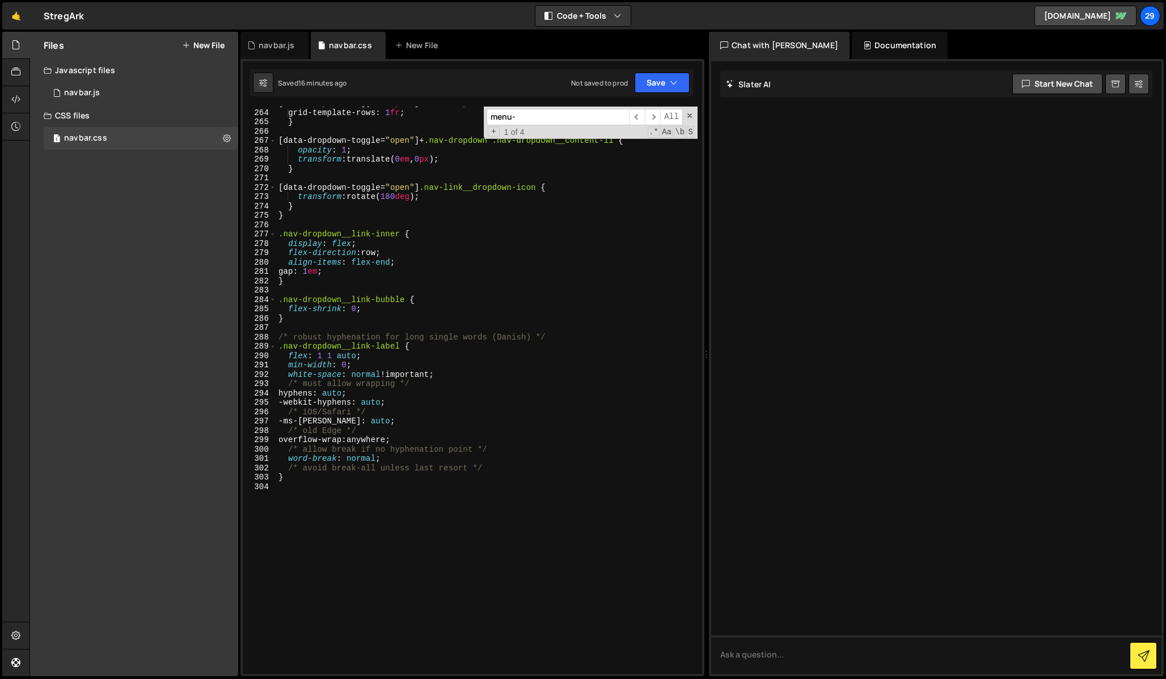
click at [395, 260] on div "[ data-dropdown-toggle = " open " ]+ .nav-dropdown .nav-dropdown__overflow { gr…" at bounding box center [486, 392] width 421 height 586
type textarea "align-items: flex-end;"
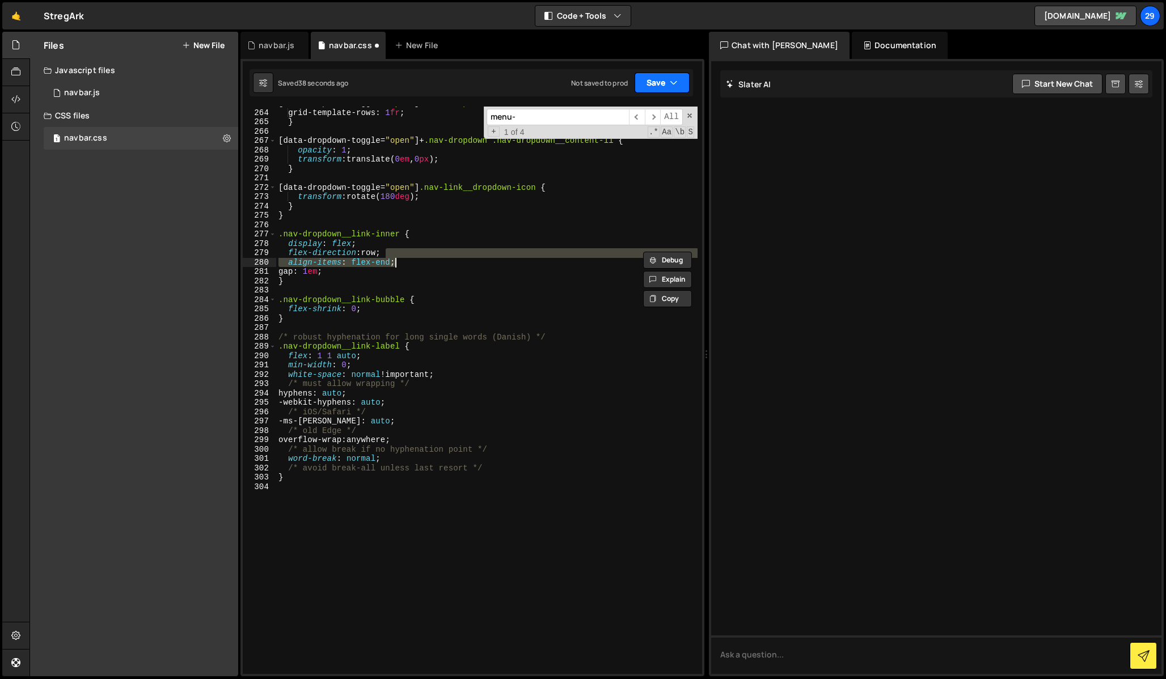
click at [656, 83] on button "Save" at bounding box center [662, 83] width 55 height 20
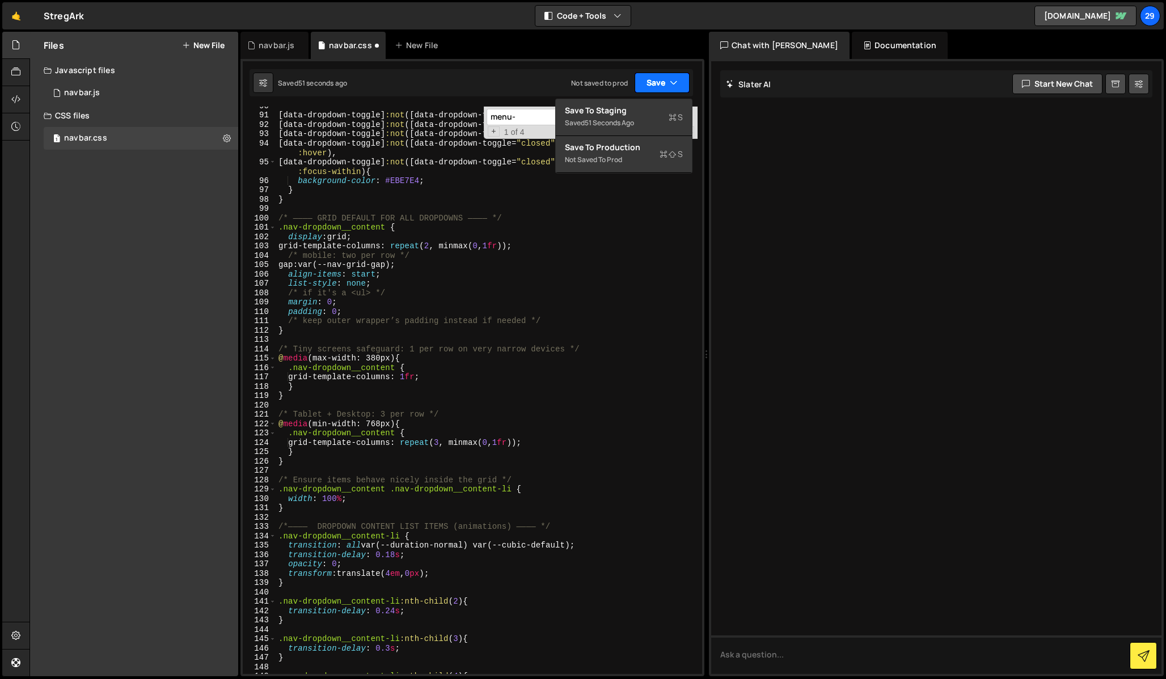
scroll to position [932, 0]
drag, startPoint x: 414, startPoint y: 421, endPoint x: 265, endPoint y: 426, distance: 148.7
click at [265, 426] on div "@media (min-width: 768px) { 90 91 92 93 94 95 96 97 98 99 100 101 102 103 104 1…" at bounding box center [472, 391] width 459 height 568
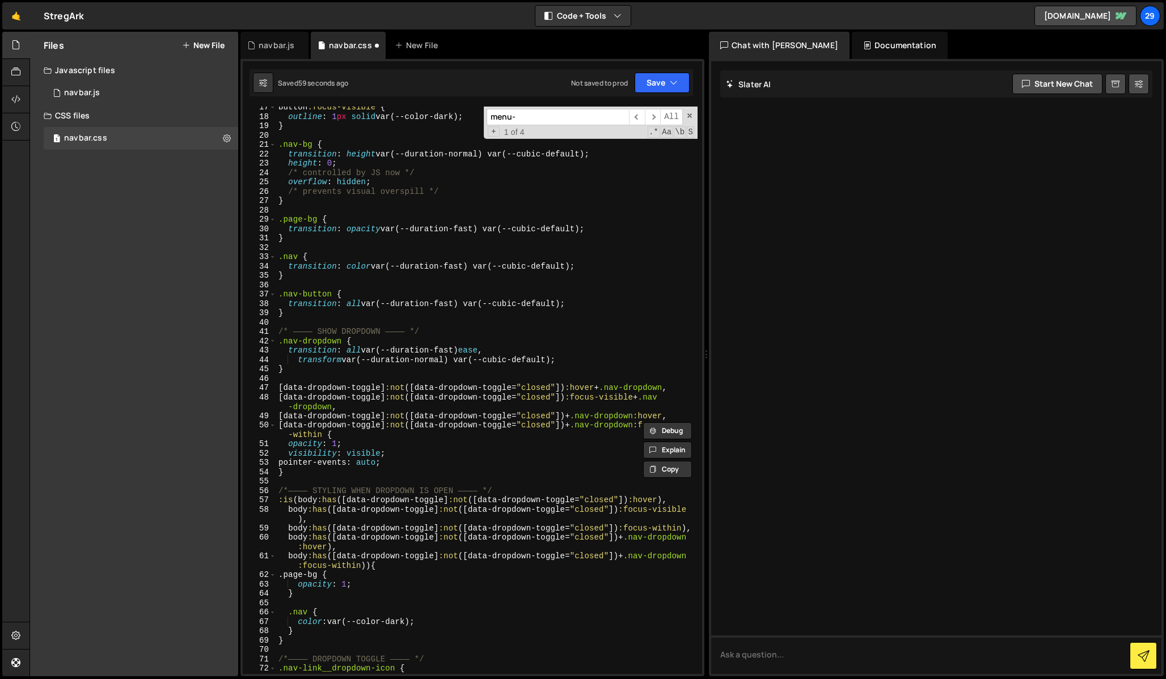
scroll to position [0, 0]
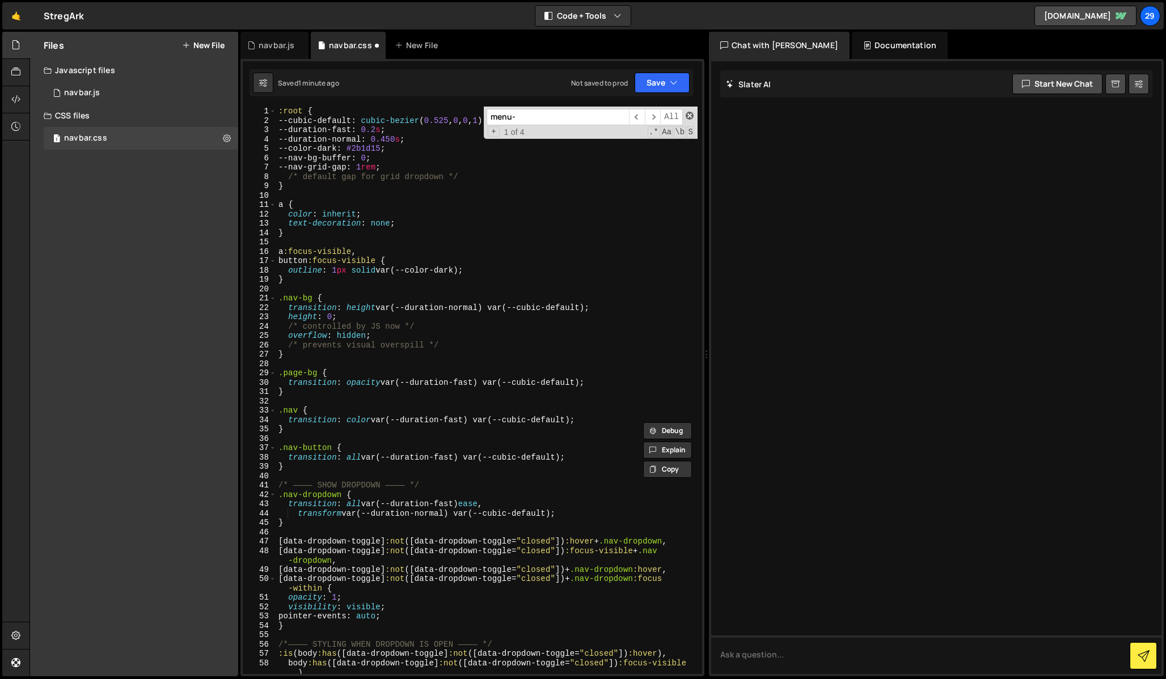
click at [690, 115] on span at bounding box center [690, 116] width 8 height 8
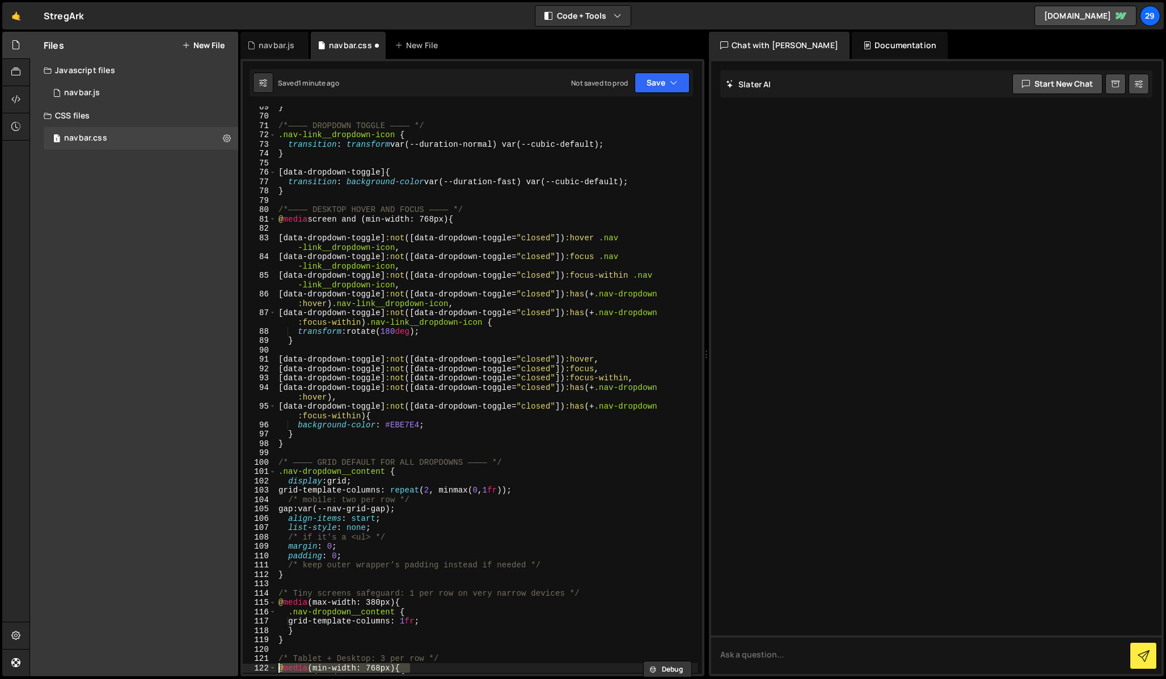
scroll to position [691, 0]
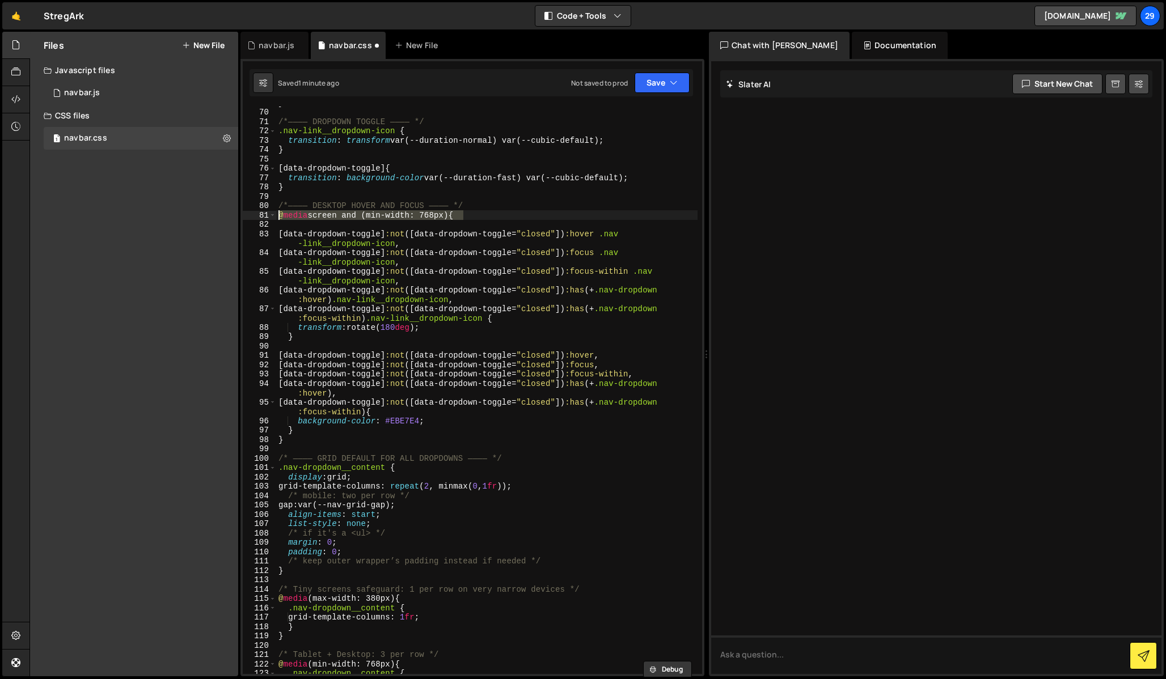
drag, startPoint x: 467, startPoint y: 213, endPoint x: 268, endPoint y: 215, distance: 199.1
click at [268, 215] on div "@media (min-width: 768px) { 69 70 71 72 73 74 75 76 77 78 79 80 81 82 83 84 85 …" at bounding box center [472, 391] width 459 height 568
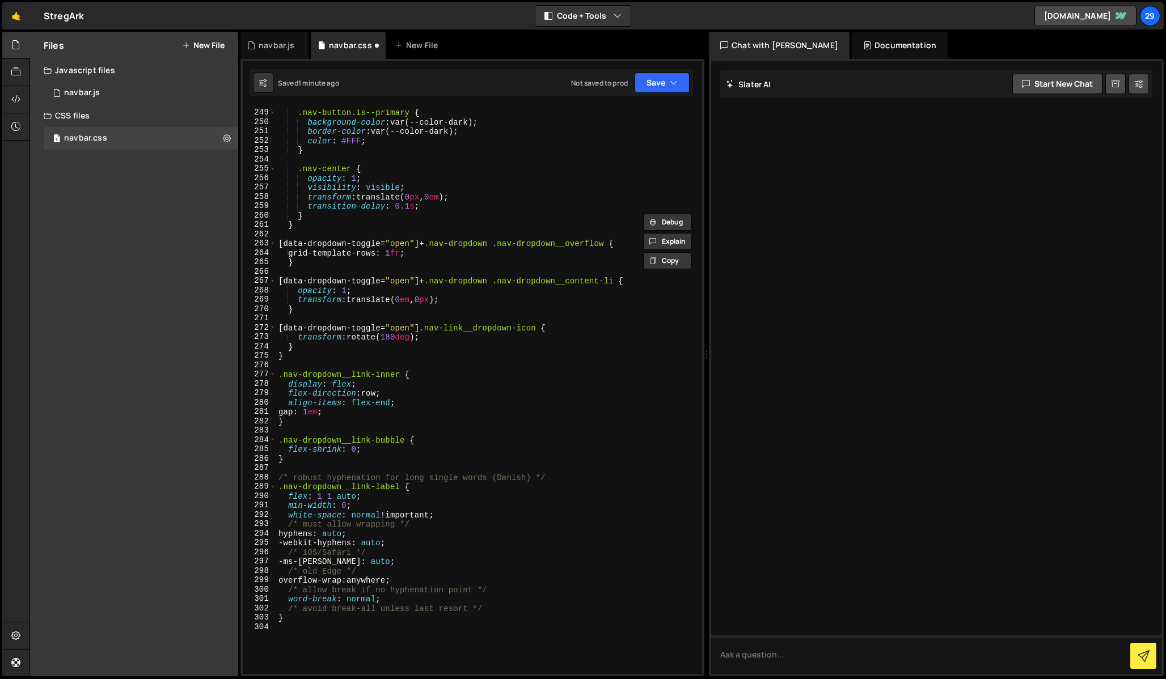
scroll to position [2489, 0]
click at [345, 407] on div ".nav-button.is--primary { background-color : var(--color-dark) ; border-color :…" at bounding box center [486, 400] width 421 height 586
type textarea "gap: 1em;"
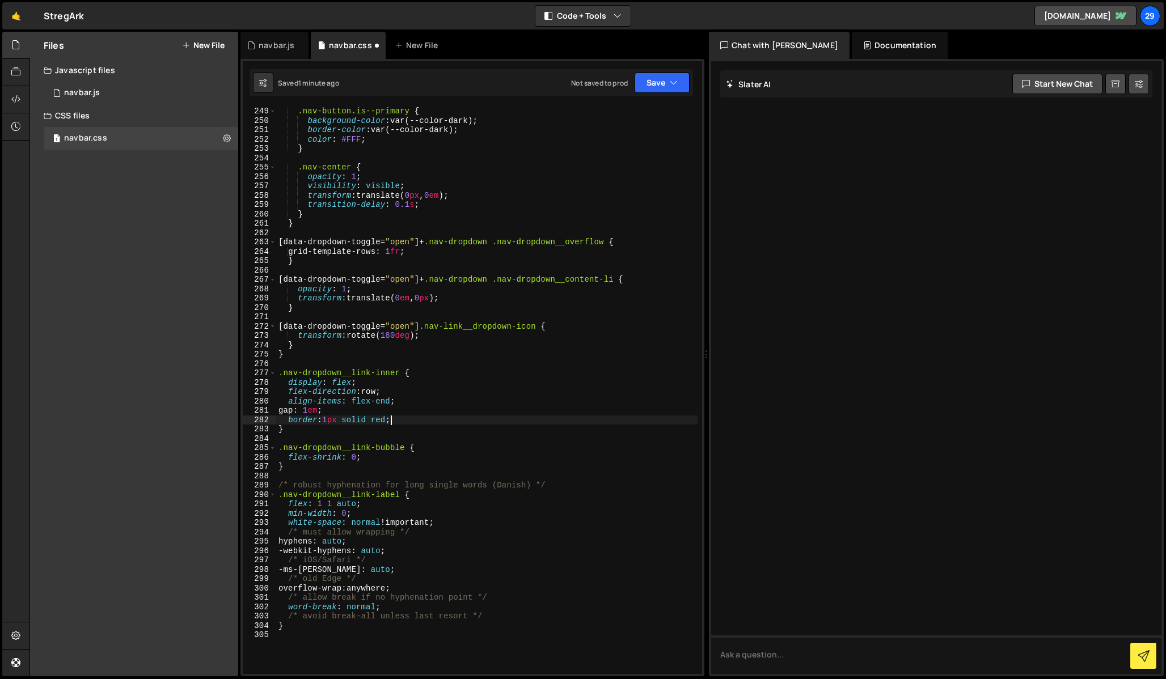
scroll to position [0, 7]
click at [657, 86] on button "Save" at bounding box center [662, 83] width 55 height 20
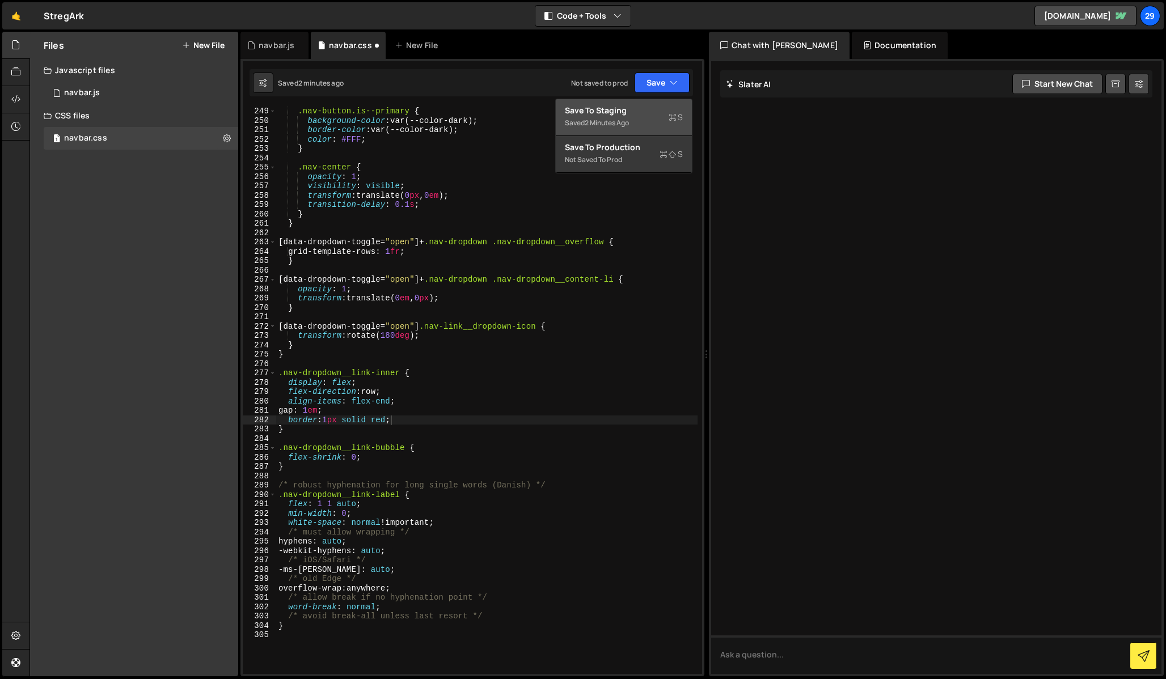
click at [614, 117] on div "Saved 2 minutes ago" at bounding box center [624, 123] width 118 height 14
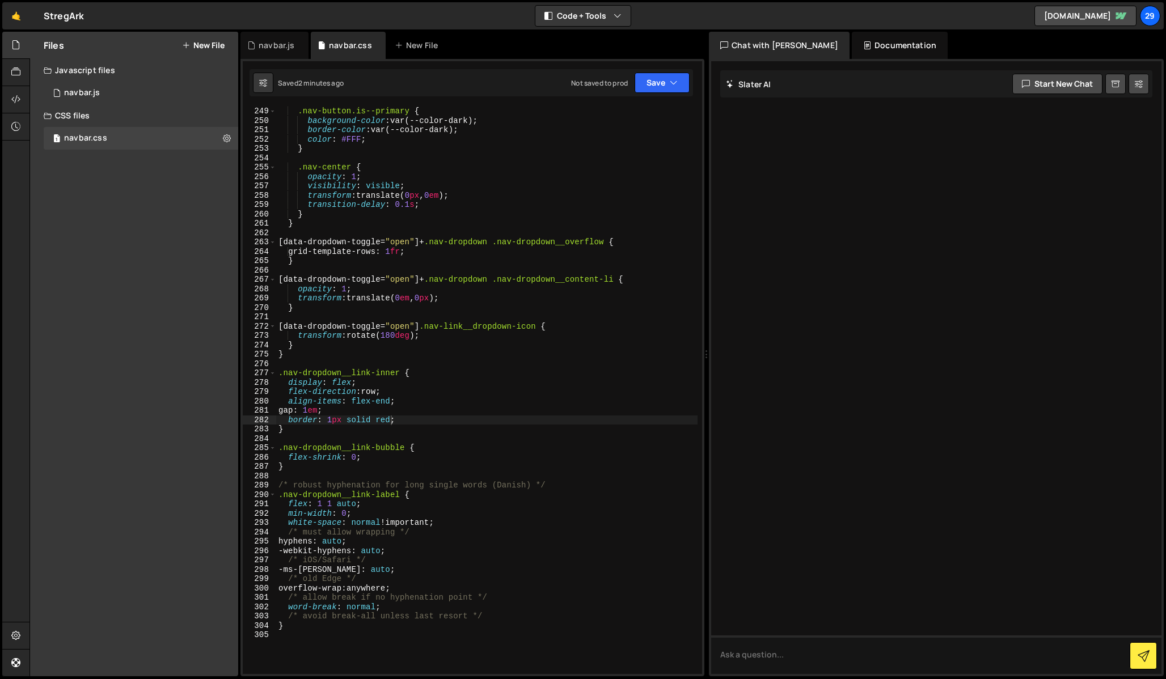
type textarea "/* avoid break-all unless last resort */"
click at [474, 616] on div ".nav-button.is--primary { background-color : var(--color-dark) ; border-color :…" at bounding box center [486, 400] width 421 height 586
click at [505, 620] on div ".nav-button.is--primary { background-color : var(--color-dark) ; border-color :…" at bounding box center [486, 400] width 421 height 586
click at [409, 418] on div ".nav-button.is--primary { background-color : var(--color-dark) ; border-color :…" at bounding box center [486, 400] width 421 height 586
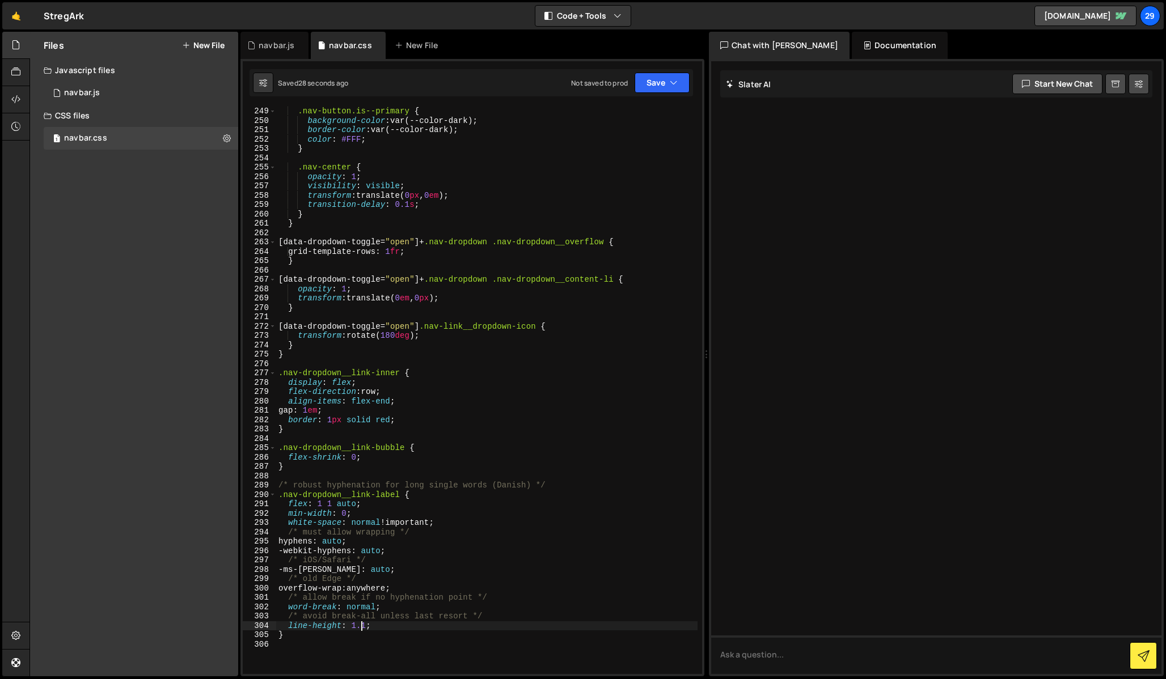
type textarea "border: 1px solid red;"
type textarea "gap: 1em;"
